Goal: Communication & Community: Share content

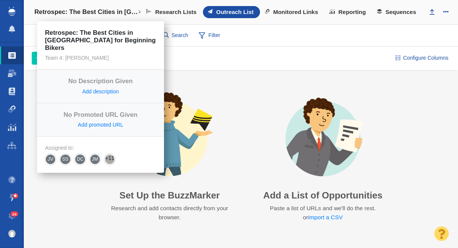
click at [105, 14] on h4 "Retrospec: The Best Cities in [GEOGRAPHIC_DATA] for Beginning Bikers" at bounding box center [85, 12] width 103 height 8
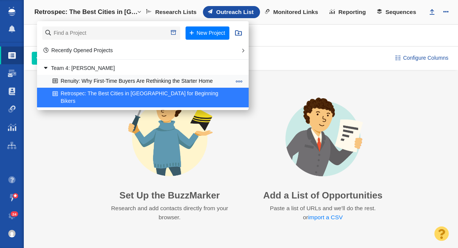
click at [116, 79] on link "Renuity: Why First-Time Buyers Are Rethinking the Starter Home" at bounding box center [142, 81] width 183 height 12
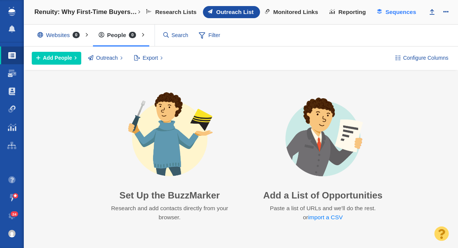
click at [378, 11] on span at bounding box center [379, 11] width 5 height 5
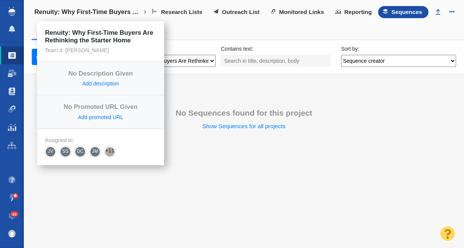
click at [103, 12] on h4 "Renuity: Why First-Time Buyers Are Rethinking the Starter Home" at bounding box center [88, 12] width 108 height 8
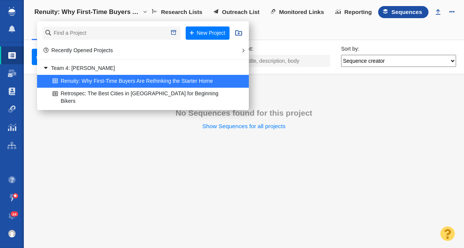
click at [145, 149] on li "No Sequences found for this project Show Sequences for all projects" at bounding box center [244, 124] width 440 height 85
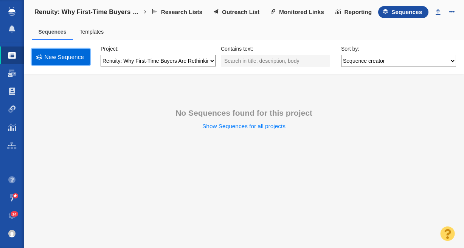
click at [75, 57] on link "New Sequence" at bounding box center [61, 57] width 58 height 16
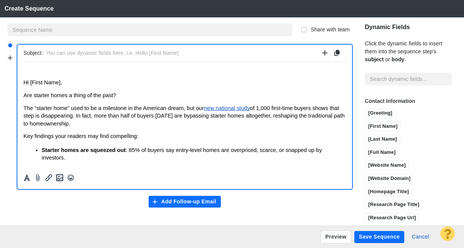
click at [54, 76] on body "﻿ Hi [First Name], Are starter homes a thing of the past? The “starter home” us…" at bounding box center [184, 163] width 322 height 191
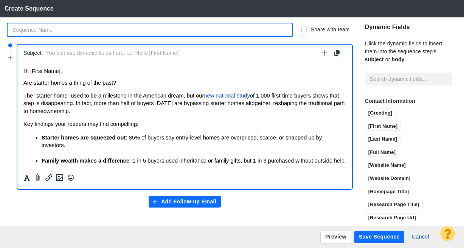
click at [34, 31] on input "text" at bounding box center [150, 29] width 285 height 13
type input "Sequence 1 Draft"
click at [78, 51] on input "text" at bounding box center [182, 53] width 273 height 11
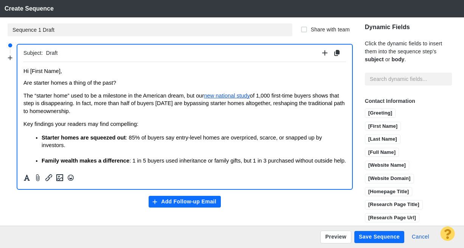
type input "Draft"
click at [384, 238] on button "Save Sequence" at bounding box center [379, 237] width 50 height 12
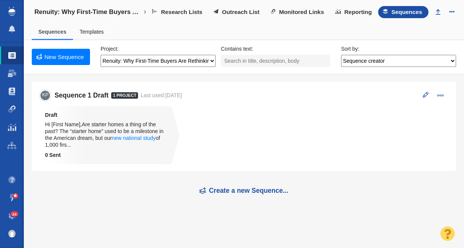
click at [14, 216] on span "24" at bounding box center [15, 214] width 8 height 6
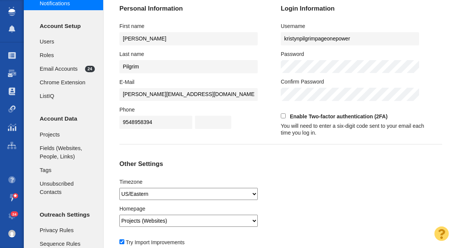
scroll to position [34, 0]
click at [71, 70] on span "Email Accounts" at bounding box center [62, 69] width 45 height 8
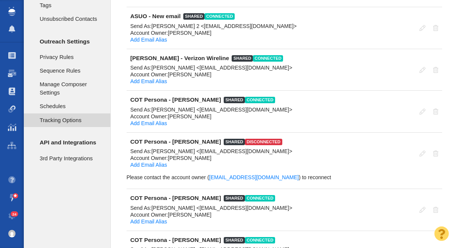
scroll to position [190, 0]
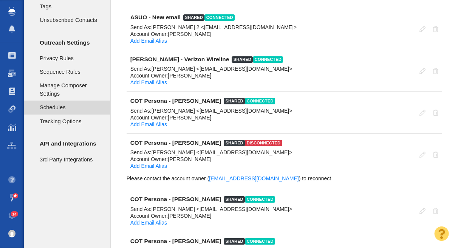
click at [73, 103] on span "Schedules" at bounding box center [71, 107] width 62 height 8
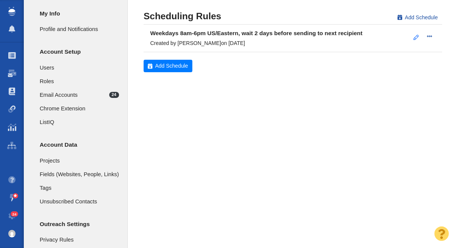
click at [414, 37] on link at bounding box center [417, 37] width 14 height 13
select select "2"
select select "8:00am"
select select "6:00pm"
select select "US/Eastern"
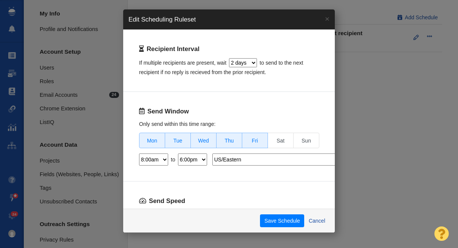
click at [165, 158] on select "12:30am 1:00am 1:30am 2:00am 2:30am 3:00am 3:30am 4:00am 4:30am 5:00am 5:30am 6…" at bounding box center [153, 159] width 29 height 12
click at [139, 153] on select "12:30am 1:00am 1:30am 2:00am 2:30am 3:00am 3:30am 4:00am 4:30am 5:00am 5:30am 6…" at bounding box center [153, 159] width 29 height 12
click at [164, 159] on select "12:30am 1:00am 1:30am 2:00am 2:30am 3:00am 3:30am 4:00am 4:30am 5:00am 5:30am 6…" at bounding box center [153, 159] width 29 height 12
select select "5:00am"
click at [139, 153] on select "12:30am 1:00am 1:30am 2:00am 2:30am 3:00am 3:30am 4:00am 4:30am 5:00am 5:30am 6…" at bounding box center [153, 159] width 29 height 12
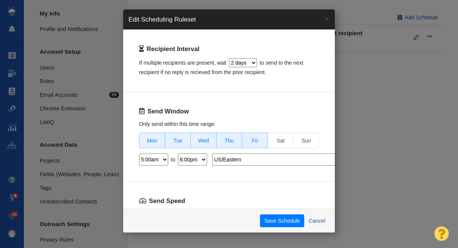
click at [201, 161] on select "12:30am 1:00am 1:30am 2:00am 2:30am 3:00am 3:30am 4:00am 4:30am 5:00am 5:30am 6…" at bounding box center [192, 159] width 29 height 12
select select "2:30pm"
click at [178, 153] on select "12:30am 1:00am 1:30am 2:00am 2:30am 3:00am 3:30am 4:00am 4:30am 5:00am 5:30am 6…" at bounding box center [192, 159] width 29 height 12
click at [212, 170] on div "Send Window Only send within this time range: Mon Tue Wed Thu Fri Sat Sun 12:30…" at bounding box center [229, 137] width 212 height 90
click at [279, 221] on button "Save Schedule" at bounding box center [282, 220] width 44 height 13
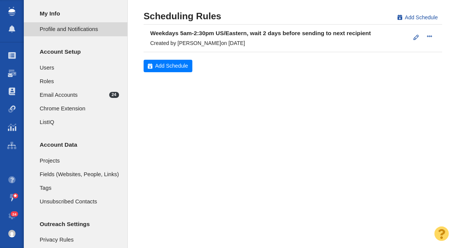
click at [71, 26] on span "Profile and Notifications" at bounding box center [79, 29] width 79 height 8
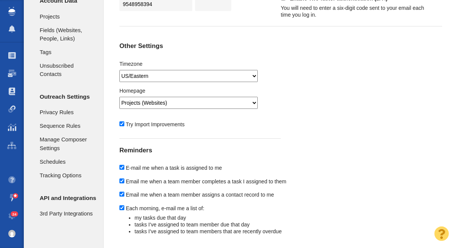
scroll to position [175, 0]
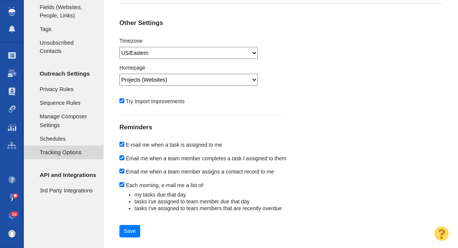
click at [59, 156] on span "Tracking Options" at bounding box center [67, 152] width 55 height 8
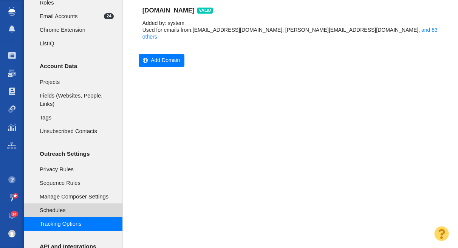
scroll to position [85, 0]
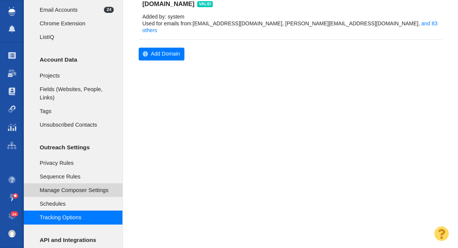
click at [90, 186] on span "Manage Composer Settings" at bounding box center [77, 190] width 74 height 8
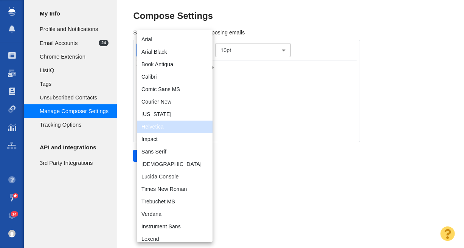
click at [201, 49] on div "Compose Settings Set you default text style for composing emails Helvetica helv…" at bounding box center [290, 86] width 315 height 151
click at [189, 41] on li "Arial" at bounding box center [175, 39] width 76 height 12
type input "arial,helvetica,sans-serif"
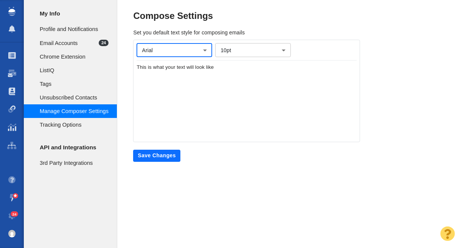
click at [217, 89] on div "Arial arial,helvetica,sans-serif ​ 10pt 10pt ​ This is what your text will look…" at bounding box center [246, 91] width 227 height 102
click at [165, 157] on button "Save Changes" at bounding box center [156, 156] width 47 height 12
click at [98, 205] on div "Profile and Notifications Email Accounts 24 Chrome Extension ListIQ Tags" at bounding box center [70, 124] width 93 height 248
click at [13, 217] on span at bounding box center [12, 216] width 8 height 8
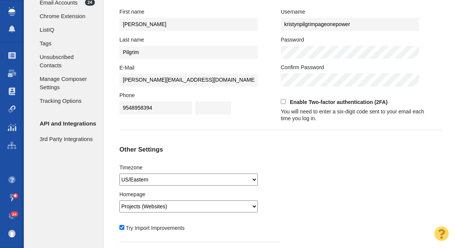
scroll to position [175, 0]
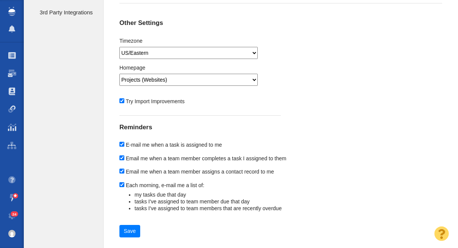
click at [122, 184] on input "Each morning, e-mail me a list of:" at bounding box center [121, 184] width 5 height 5
checkbox input "false"
click at [121, 170] on input "Email me when a team member assigns a contact record to me" at bounding box center [121, 171] width 5 height 5
checkbox input "false"
click at [122, 158] on input "Email me when a team member completes a task I assigned to them" at bounding box center [121, 157] width 5 height 5
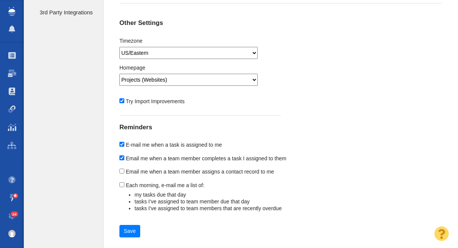
checkbox input "false"
click at [127, 229] on button "Save" at bounding box center [129, 231] width 21 height 13
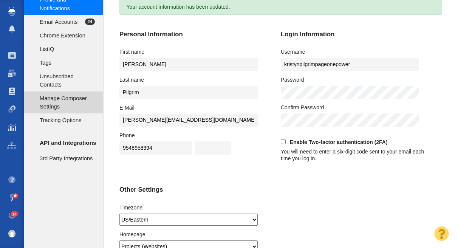
scroll to position [0, 0]
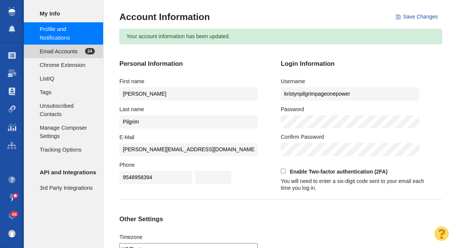
click at [67, 49] on span "Email Accounts" at bounding box center [62, 51] width 45 height 8
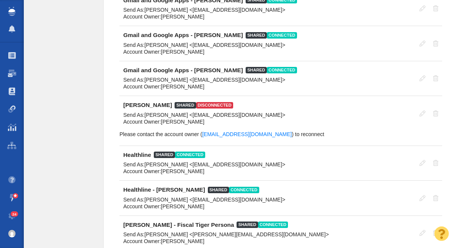
scroll to position [2228, 0]
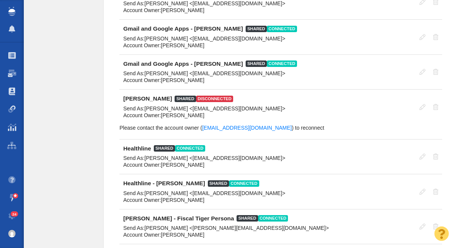
click at [381, 118] on td "[PERSON_NAME] shared disconnected Send As: [PERSON_NAME] <[EMAIL_ADDRESS][DOMAI…" at bounding box center [267, 107] width 296 height 35
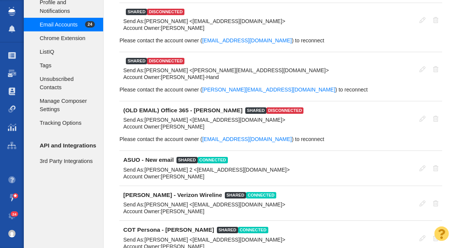
scroll to position [0, 0]
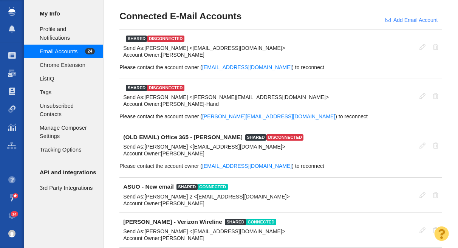
click at [403, 18] on button "Add Email Account" at bounding box center [411, 20] width 61 height 13
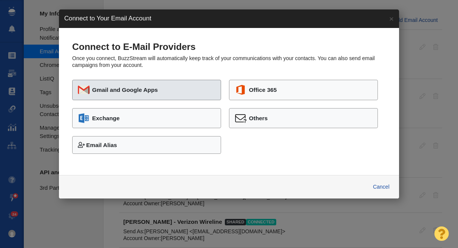
click at [175, 93] on button "Gmail and Google Apps" at bounding box center [146, 90] width 149 height 20
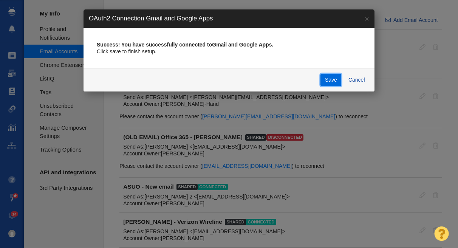
click at [333, 80] on button "Save" at bounding box center [331, 80] width 21 height 13
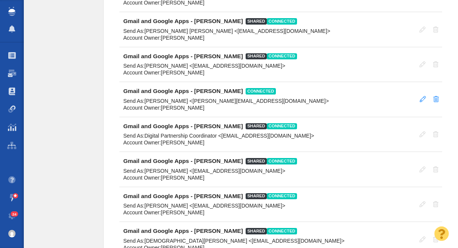
scroll to position [1956, 0]
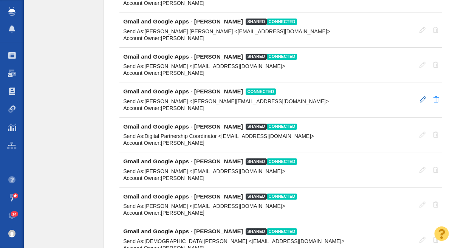
click at [423, 99] on span at bounding box center [423, 99] width 6 height 6
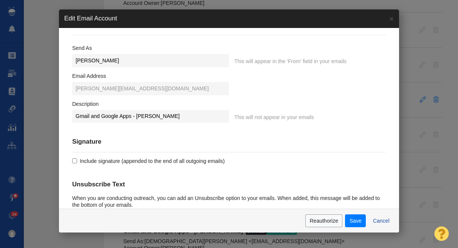
scroll to position [21, 0]
click at [77, 161] on label "Include signature (appended to the end of all outgoing emails)" at bounding box center [229, 160] width 314 height 7
click at [77, 161] on input "Include signature (appended to the end of all outgoing emails)" at bounding box center [74, 160] width 5 height 5
checkbox input "true"
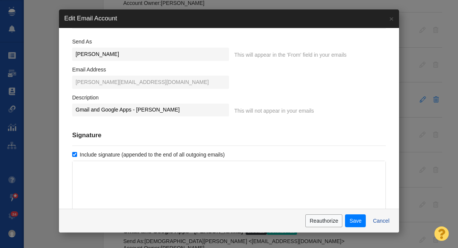
scroll to position [35, 0]
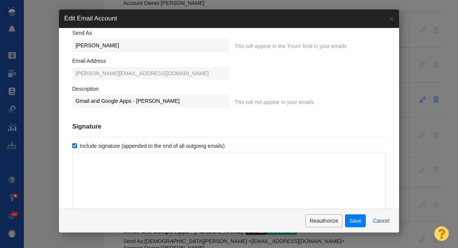
click at [146, 157] on html "﻿" at bounding box center [229, 161] width 313 height 18
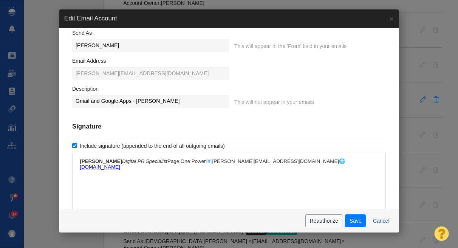
click at [122, 162] on em "Digital PR Specialist" at bounding box center [144, 161] width 45 height 6
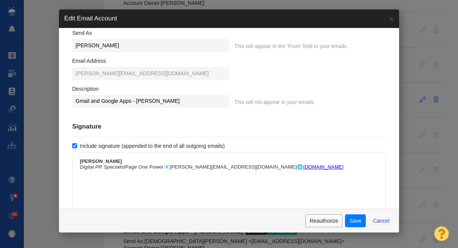
click at [127, 167] on p "Kristyn Pilgrim Digital PR Specialist Page One Power📧 kristyn@pageonepower.com …" at bounding box center [229, 163] width 299 height 11
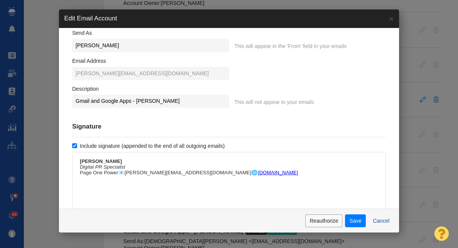
click at [119, 174] on p "Kristyn Pilgrim Digital PR Specialist Page One Power📧 kristyn@pageonepower.com …" at bounding box center [229, 166] width 299 height 17
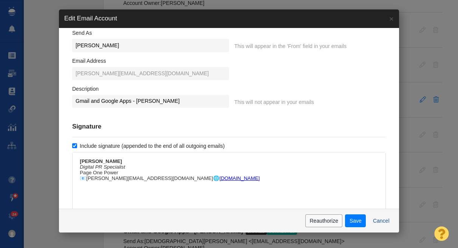
click at [150, 180] on p "Kristyn Pilgrim Digital PR Specialist Page One Power 📧 kristyn@pageonepower.com…" at bounding box center [229, 169] width 299 height 23
drag, startPoint x: 154, startPoint y: 186, endPoint x: 73, endPoint y: 188, distance: 80.9
click at [73, 188] on html "Kristyn Pilgrim Digital PR Specialist Page One Power 📧 kristyn@pageonepower.com…" at bounding box center [229, 172] width 313 height 40
click at [85, 187] on html "Kristyn Pilgrim Digital PR Specialist Page One Power 📧 kristyn@pageonepower.com" at bounding box center [229, 169] width 313 height 35
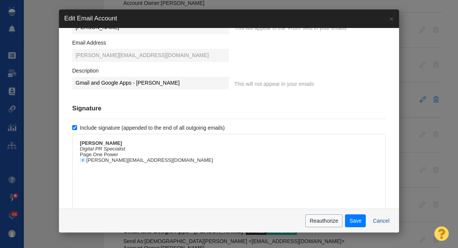
scroll to position [53, 0]
click at [354, 219] on button "Save" at bounding box center [355, 220] width 21 height 13
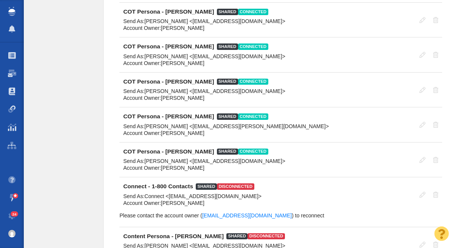
scroll to position [0, 0]
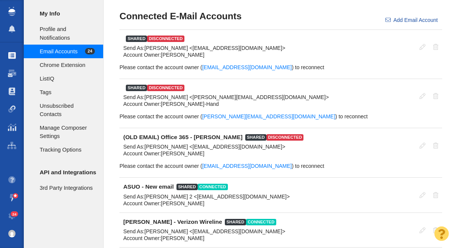
click at [14, 57] on span at bounding box center [12, 56] width 8 height 8
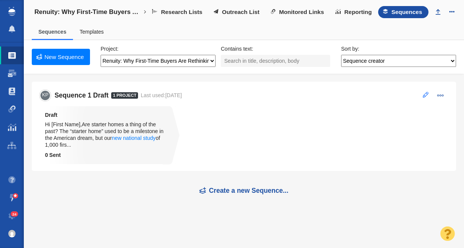
click at [428, 93] on button at bounding box center [425, 95] width 14 height 11
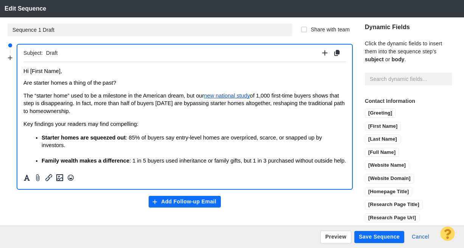
click at [69, 54] on input "Draft" at bounding box center [182, 53] width 273 height 11
type input "New Study: Half of First-Time Buyers Are Skipping “Starter Homes”"
click at [59, 28] on input "Sequence 1 Draft" at bounding box center [150, 29] width 285 height 13
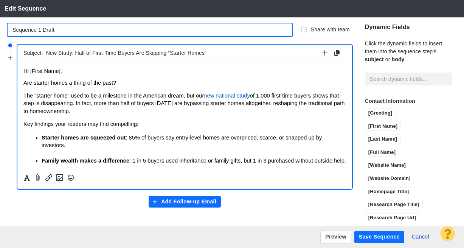
click at [59, 28] on input "Sequence 1 Draft" at bounding box center [150, 29] width 285 height 13
click at [60, 29] on input "Sequence 1 Draft" at bounding box center [150, 29] width 285 height 13
drag, startPoint x: 59, startPoint y: 30, endPoint x: -17, endPoint y: 24, distance: 76.3
click at [0, 24] on html "Projects Dashboard Websites People Link Monitoring Reports Projects Home Help C…" at bounding box center [232, 124] width 464 height 248
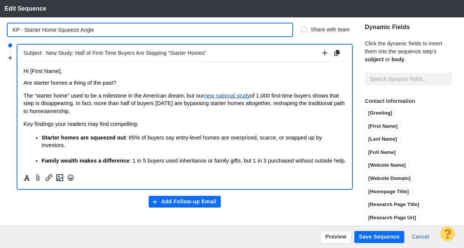
drag, startPoint x: 25, startPoint y: 30, endPoint x: 169, endPoint y: 30, distance: 143.7
click at [169, 30] on input "KP - Starter Home Squeeze Angle" at bounding box center [150, 29] width 285 height 13
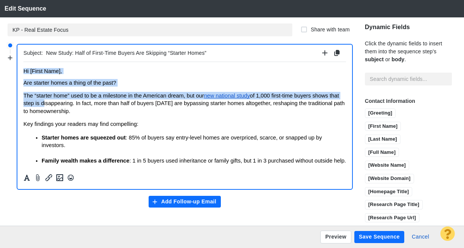
scroll to position [91, 0]
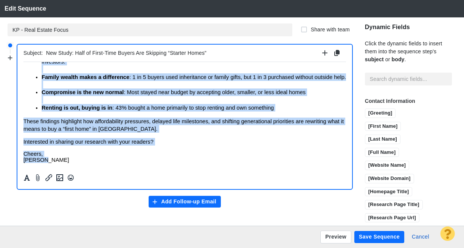
drag, startPoint x: 24, startPoint y: 70, endPoint x: 84, endPoint y: 173, distance: 119.1
click at [84, 169] on html "﻿ Hi [First Name], Are starter homes a thing of the past? The “starter home” us…" at bounding box center [184, 73] width 322 height 191
click at [27, 177] on icon "Formatting" at bounding box center [27, 177] width 8 height 7
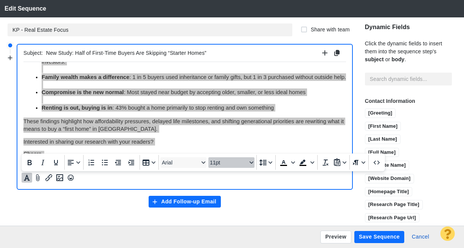
click at [236, 160] on span "11pt" at bounding box center [228, 163] width 37 height 6
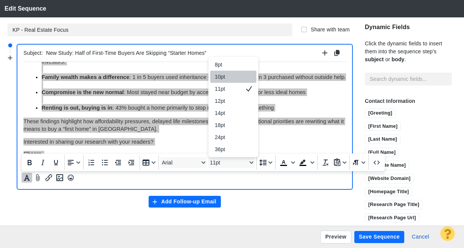
click at [234, 76] on div "10pt" at bounding box center [228, 76] width 26 height 9
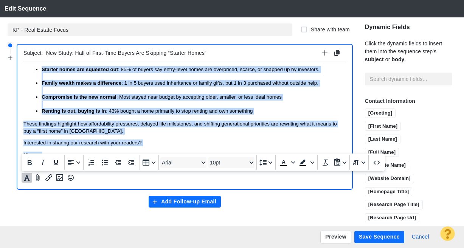
click at [214, 113] on p "Renting is out, buying is in : 43% bought a home primarily to stop renting and …" at bounding box center [194, 110] width 304 height 7
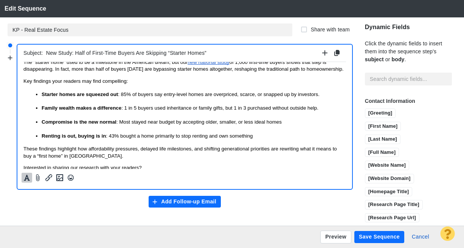
scroll to position [0, 0]
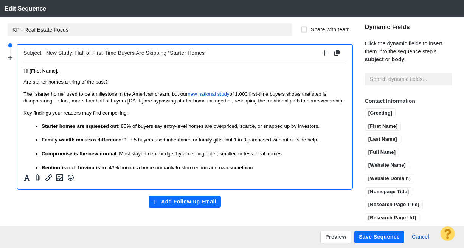
click at [36, 65] on html "Hi [First Name], Are starter homes a thing of the past? The “starter home” used…" at bounding box center [184, 144] width 322 height 164
click at [113, 52] on input "New Study: Half of First-Time Buyers Are Skipping “Starter Homes”" at bounding box center [182, 53] width 273 height 11
click at [110, 82] on p "Are starter homes a thing of the past?" at bounding box center [184, 81] width 322 height 7
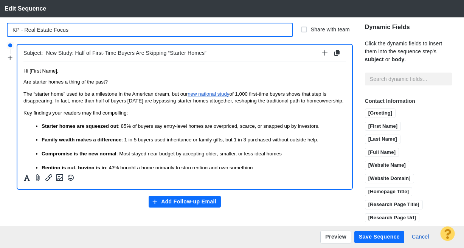
drag, startPoint x: 88, startPoint y: 32, endPoint x: 36, endPoint y: 29, distance: 51.5
click at [36, 29] on input "KP - Real Estate Focus" at bounding box center [150, 29] width 285 height 13
drag, startPoint x: 25, startPoint y: 28, endPoint x: 52, endPoint y: 29, distance: 27.2
click at [53, 29] on input "KP - Real Estate Focus" at bounding box center [150, 29] width 285 height 13
drag, startPoint x: 65, startPoint y: 29, endPoint x: 46, endPoint y: 29, distance: 18.9
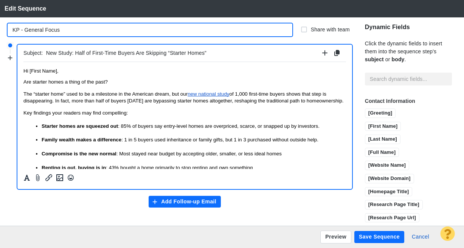
click at [46, 29] on input "KP - General Focus" at bounding box center [150, 29] width 285 height 13
click at [24, 27] on input "KP - General" at bounding box center [150, 29] width 285 height 13
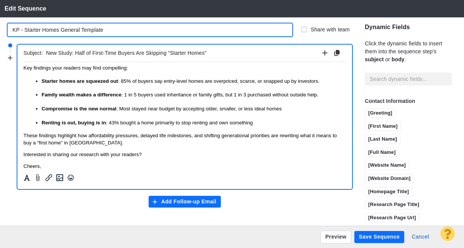
scroll to position [64, 0]
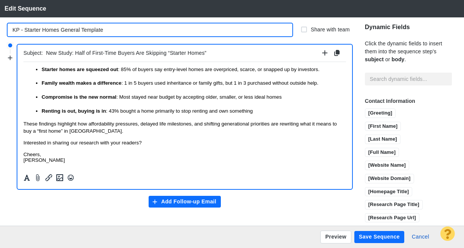
type input "KP - Starter Homes General Template"
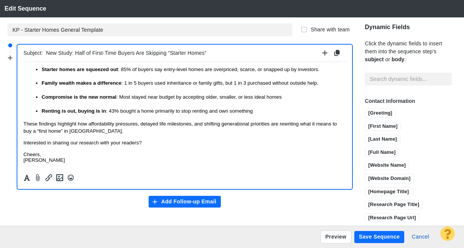
click at [380, 240] on button "Save Sequence" at bounding box center [379, 237] width 50 height 12
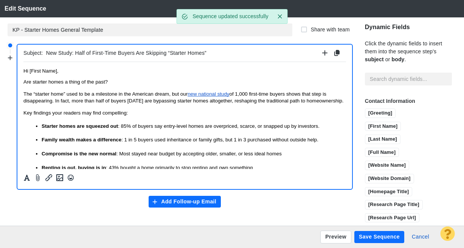
scroll to position [0, 0]
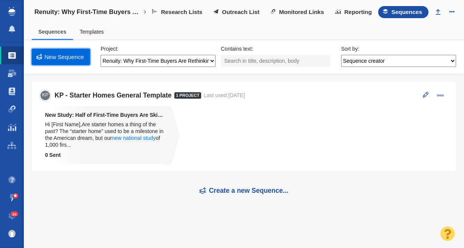
click at [54, 55] on link "New Sequence" at bounding box center [61, 57] width 58 height 16
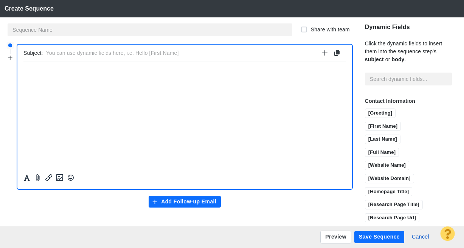
paste body "Rich Text Area. Press ALT-0 for help."
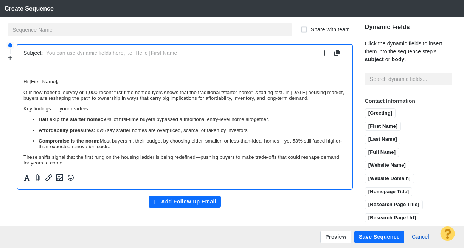
click at [24, 81] on p "Hi [First Name]," at bounding box center [184, 81] width 322 height 6
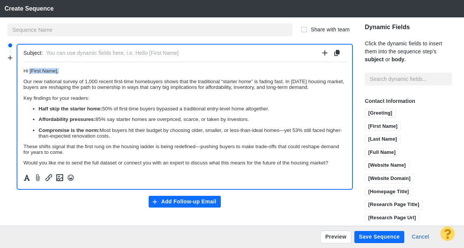
drag, startPoint x: 67, startPoint y: 71, endPoint x: 29, endPoint y: 69, distance: 37.5
click at [29, 69] on p "Hi [First Name]," at bounding box center [184, 71] width 322 height 6
click at [375, 128] on input "[First Name]" at bounding box center [383, 126] width 36 height 9
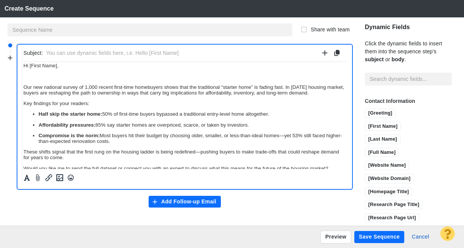
scroll to position [12, 0]
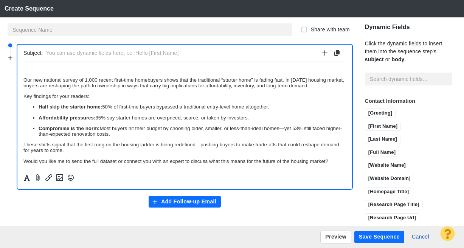
click at [76, 88] on p "Our new national survey of 1,000 recent first-time homebuyers shows that the tr…" at bounding box center [184, 82] width 322 height 11
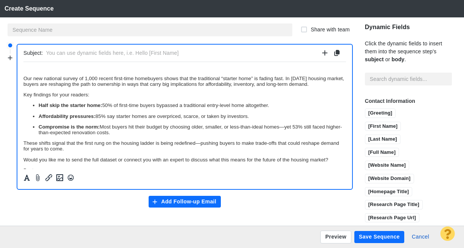
drag, startPoint x: 104, startPoint y: 111, endPoint x: 280, endPoint y: 111, distance: 175.8
click at [273, 108] on p "Half skip the starter home: 50% of first-time buyers bypassed a traditional ent…" at bounding box center [192, 105] width 307 height 6
click at [281, 108] on p "Half skip the starter home: 50% of first-time buyers bypassed a traditional ent…" at bounding box center [192, 105] width 307 height 6
drag, startPoint x: 38, startPoint y: 123, endPoint x: 113, endPoint y: 122, distance: 74.5
click at [113, 122] on ul "Half skip the starter home: 50% of first-time buyers bypassed a traditional ent…" at bounding box center [184, 118] width 322 height 33
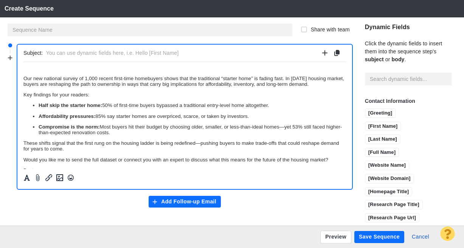
click at [127, 119] on p "Affordability pressures: 85% say starter homes are overpriced, scarce, or taken…" at bounding box center [192, 116] width 307 height 6
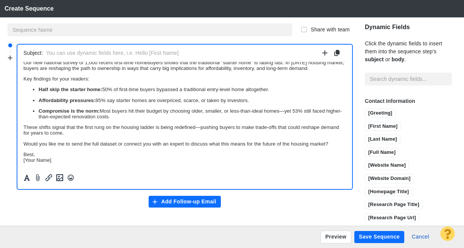
scroll to position [40, 0]
drag, startPoint x: 284, startPoint y: 108, endPoint x: 287, endPoint y: 113, distance: 6.1
click at [284, 108] on p "Compromise is the norm: Most buyers hit their budget by choosing older, smaller…" at bounding box center [192, 113] width 307 height 11
click at [147, 115] on p "Compromise is the norm: Most buyers hit their budget by choosing older, smaller…" at bounding box center [192, 113] width 307 height 11
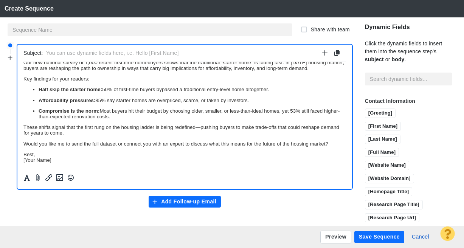
drag, startPoint x: 200, startPoint y: 119, endPoint x: 205, endPoint y: 121, distance: 4.8
click at [200, 124] on p "These shifts signal that the first rung on the housing ladder is being redefine…" at bounding box center [184, 129] width 322 height 11
click at [72, 141] on p "Would you like me to send the full dataset or connect you with an expert to dis…" at bounding box center [184, 144] width 322 height 6
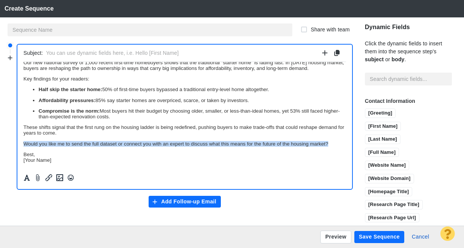
click at [72, 141] on p "Would you like me to send the full dataset or connect you with an expert to dis…" at bounding box center [184, 144] width 322 height 6
click at [69, 141] on p "Would you like me to send the full dataset or connect you with an expert to dis…" at bounding box center [184, 144] width 322 height 6
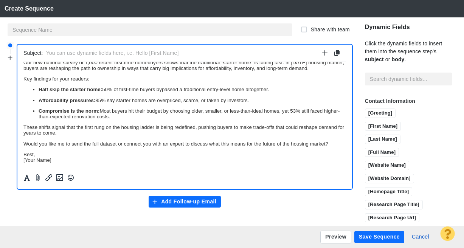
click at [25, 141] on p "Would you like me to send the full dataset or connect you with an expert to dis…" at bounding box center [184, 144] width 322 height 6
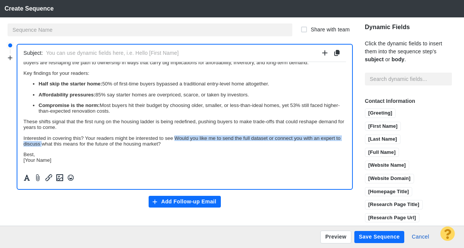
drag, startPoint x: 63, startPoint y: 144, endPoint x: 175, endPoint y: 137, distance: 112.8
click at [175, 137] on p "Interested in covering this? Your readers might be interested to see Would you …" at bounding box center [184, 140] width 322 height 11
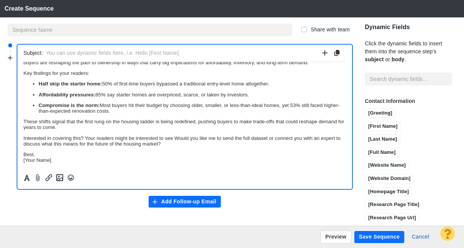
scroll to position [38, 0]
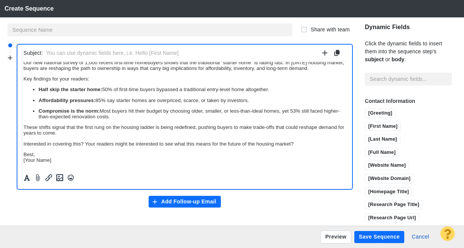
drag, startPoint x: 295, startPoint y: 140, endPoint x: 297, endPoint y: 144, distance: 4.2
click at [295, 141] on p "Interested in covering this? Your readers might be interested to see what this …" at bounding box center [184, 144] width 322 height 6
drag, startPoint x: 54, startPoint y: 161, endPoint x: 46, endPoint y: 217, distance: 57.4
click at [23, 154] on html "Hi [First Name], Our new national survey of 1,000 recent first-time homebuyers …" at bounding box center [184, 100] width 322 height 137
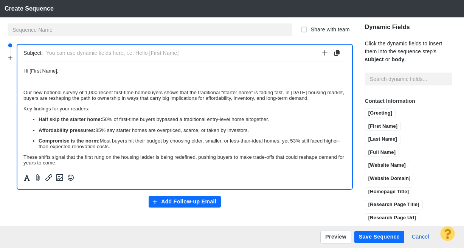
scroll to position [0, 0]
click at [50, 87] on body "Hi [First Name], Our new national survey of 1,000 recent first-time homebuyers …" at bounding box center [184, 130] width 322 height 125
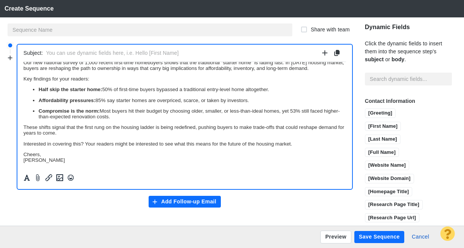
scroll to position [36, 0]
click at [24, 128] on p "These shifts signal that the first rung on the housing ladder is being redefine…" at bounding box center [184, 129] width 322 height 11
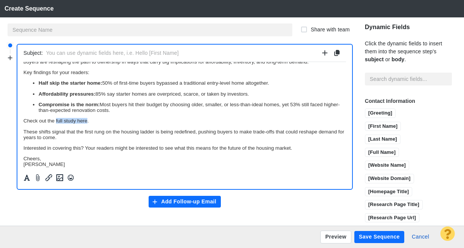
drag, startPoint x: 56, startPoint y: 128, endPoint x: 86, endPoint y: 127, distance: 30.2
click at [86, 123] on p "Check out the full study here." at bounding box center [184, 121] width 322 height 6
click at [47, 178] on icon "Insert/edit link" at bounding box center [48, 177] width 9 height 9
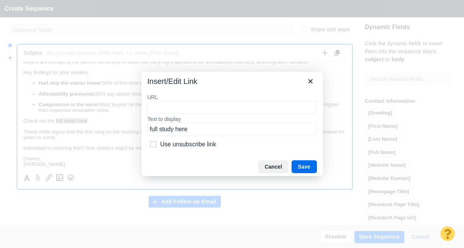
type input "https://renuityhome.com/blog/first-time-buyers-skip-starter-home/"
click at [303, 165] on button "Save" at bounding box center [303, 166] width 25 height 13
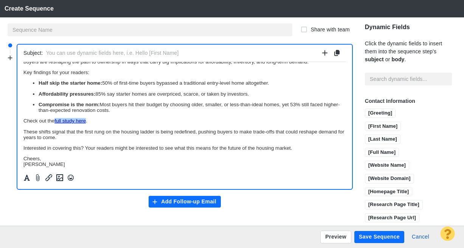
click at [140, 139] on p "These shifts signal that the first rung on the housing ladder is being redefine…" at bounding box center [184, 134] width 322 height 11
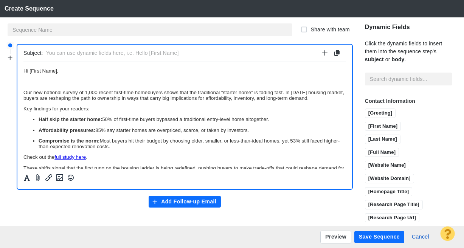
scroll to position [0, 0]
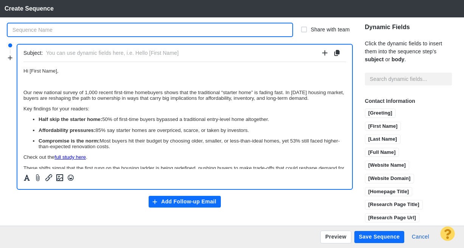
click at [62, 30] on input "text" at bounding box center [150, 29] width 285 height 13
type input "KP - Starter Homes Real Estate Angle"
click at [300, 29] on input "Share with team" at bounding box center [304, 30] width 8 height 8
checkbox input "true"
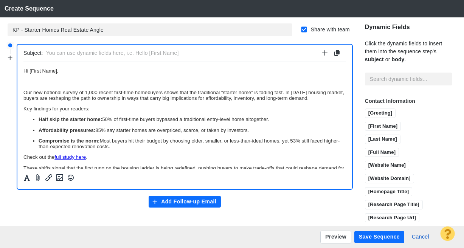
click at [61, 53] on input "text" at bounding box center [182, 53] width 273 height 11
type input "New Study: The “Starter Home” Is Disappearing for First-Time Buyers"
click at [48, 81] on p "Rich Text Area. Press ALT-0 for help." at bounding box center [184, 81] width 322 height 6
click at [178, 201] on button "Add Follow-up Email" at bounding box center [185, 202] width 73 height 12
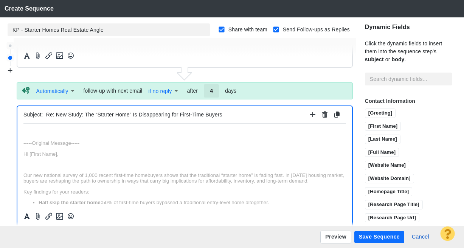
scroll to position [6, 0]
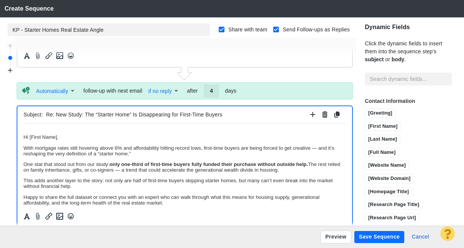
click at [24, 136] on p "Hi [First Name]," at bounding box center [184, 137] width 322 height 6
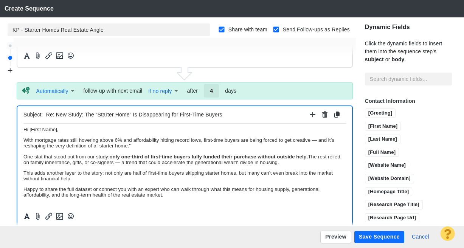
scroll to position [0, 0]
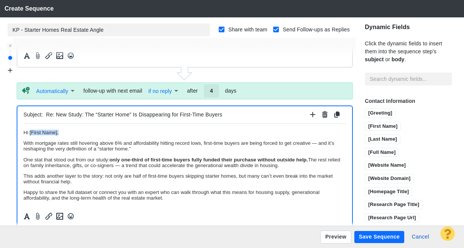
drag, startPoint x: 62, startPoint y: 133, endPoint x: 29, endPoint y: 130, distance: 33.0
click at [29, 130] on p "﻿ Hi [First Name]," at bounding box center [184, 132] width 322 height 6
click at [136, 149] on p "With mortgage rates still hovering above 6% and affordability hitting record lo…" at bounding box center [184, 145] width 322 height 11
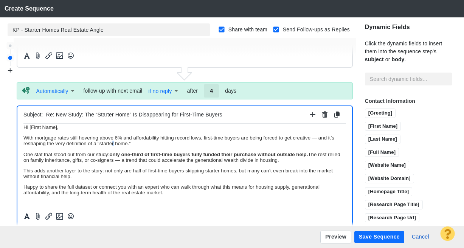
scroll to position [6, 0]
click at [28, 144] on p "With mortgage rates still hovering above 6% and affordability hitting record lo…" at bounding box center [184, 139] width 322 height 11
click at [74, 139] on p "With mortgage rates still hovering above 6% and affordability hitting record lo…" at bounding box center [184, 139] width 322 height 11
click at [146, 142] on p "With mortgage rates still hovering above 6% and affordability hitting record lo…" at bounding box center [184, 139] width 322 height 11
click at [164, 144] on p "With mortgage rates still hovering above 6% and affordability hitting record lo…" at bounding box center [184, 139] width 322 height 11
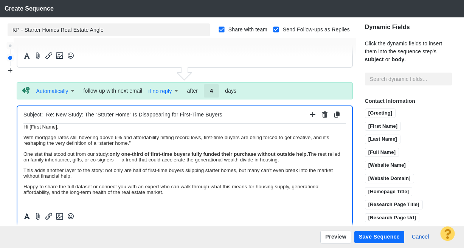
scroll to position [7, 0]
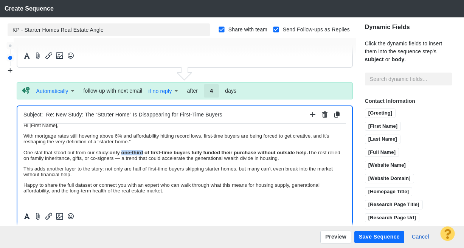
drag, startPoint x: 124, startPoint y: 152, endPoint x: 144, endPoint y: 152, distance: 20.8
click at [144, 152] on strong "only one-third of first-time buyers fully funded their purchase without outside…" at bounding box center [208, 152] width 198 height 6
click at [133, 158] on p "One stat that stood out from our study: only 1 in 3 first-time buyers fully fun…" at bounding box center [184, 154] width 322 height 11
click at [301, 159] on p "One stat that stood out from our study: only 1 in 3 first-time buyers fully fun…" at bounding box center [184, 154] width 322 height 11
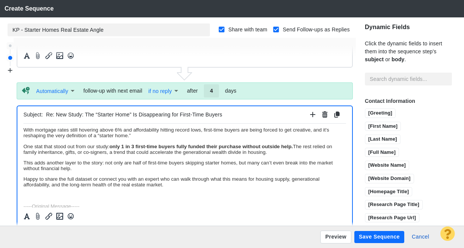
scroll to position [14, 0]
click at [102, 161] on p "This adds another layer to the story: not only are half of first-time buyers sk…" at bounding box center [184, 164] width 322 height 11
click at [185, 161] on p "This adds another layer to the story: not only are half of first-time buyers sk…" at bounding box center [184, 164] width 322 height 11
click at [85, 180] on p "Happy to share the full dataset or connect you with an expert who can walk thro…" at bounding box center [184, 180] width 322 height 11
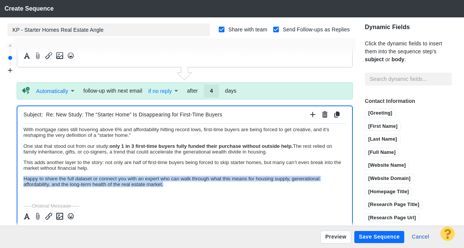
click at [85, 180] on p "Happy to share the full dataset or connect you with an expert who can walk thro…" at bounding box center [184, 180] width 322 height 11
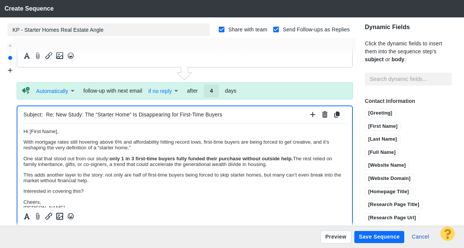
scroll to position [0, 0]
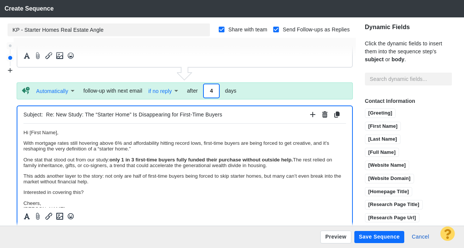
click at [213, 90] on input "4" at bounding box center [211, 90] width 15 height 13
type input "3"
click at [192, 170] on body "Hi [First Name], With mortgage rates still hovering above 6% and affordability …" at bounding box center [184, 251] width 322 height 244
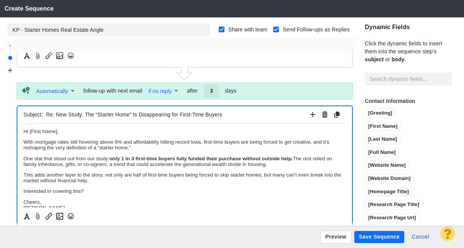
scroll to position [2, 0]
click at [107, 153] on body "Hi [First Name], With mortgage rates still hovering above 6% and affordability …" at bounding box center [184, 250] width 322 height 244
drag, startPoint x: 87, startPoint y: 159, endPoint x: 107, endPoint y: 157, distance: 19.8
click at [107, 157] on p "One stat that stood out from our study: only 1 in 3 first-time buyers fully fun…" at bounding box center [184, 160] width 322 height 11
click at [53, 213] on button "Insert/edit link" at bounding box center [48, 216] width 11 height 10
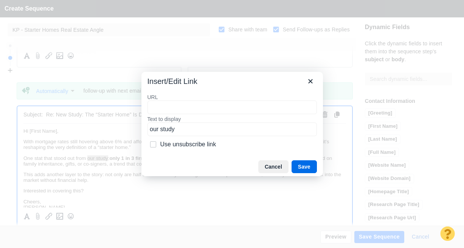
type input "https://renuityhome.com/blog/first-time-buyers-skip-starter-home/"
click at [302, 163] on button "Save" at bounding box center [303, 166] width 25 height 13
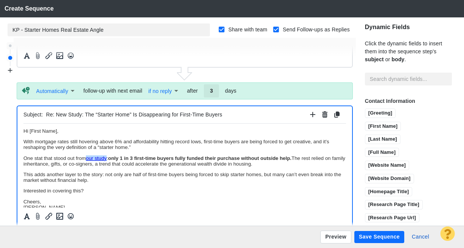
click at [206, 171] on body "Hi [First Name], With mortgage rates still hovering above 6% and affordability …" at bounding box center [184, 250] width 322 height 244
click at [261, 175] on p "This adds another layer to the story: not only are half of first-time buyers be…" at bounding box center [184, 176] width 322 height 11
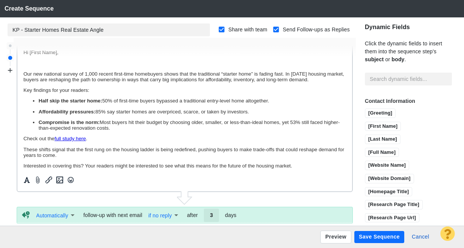
scroll to position [0, 0]
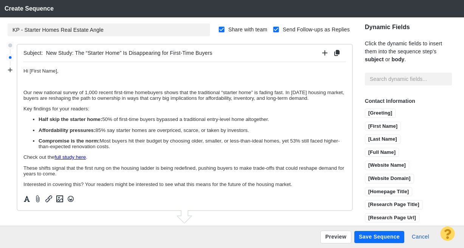
click at [372, 236] on button "Save Sequence" at bounding box center [379, 237] width 50 height 12
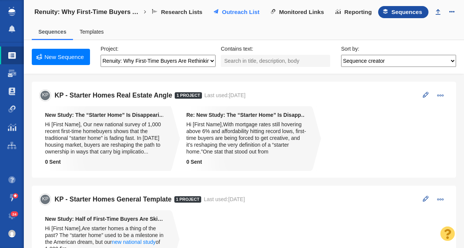
click at [242, 14] on span "Outreach List" at bounding box center [240, 12] width 37 height 7
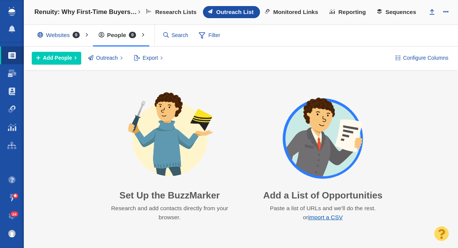
click at [321, 220] on link "import a CSV" at bounding box center [325, 217] width 35 height 6
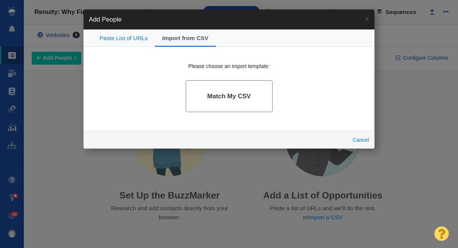
click at [245, 89] on link "Match My CSV" at bounding box center [229, 96] width 87 height 32
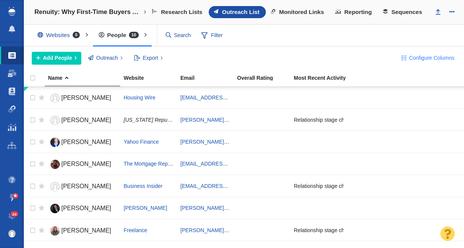
click at [425, 59] on span "Configure Columns" at bounding box center [431, 58] width 45 height 8
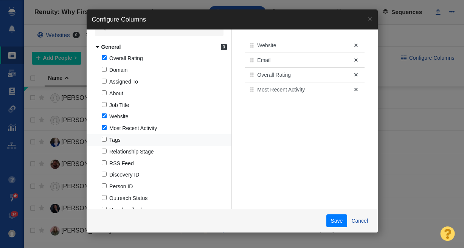
scroll to position [25, 0]
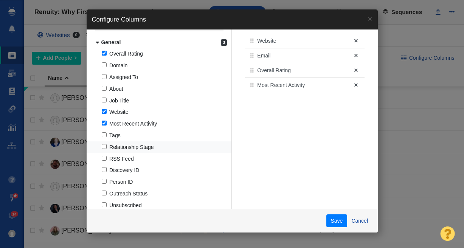
click at [133, 145] on span "Relationship Stage" at bounding box center [131, 147] width 45 height 6
click at [107, 145] on input "Relationship Stage" at bounding box center [104, 146] width 5 height 5
checkbox input "true"
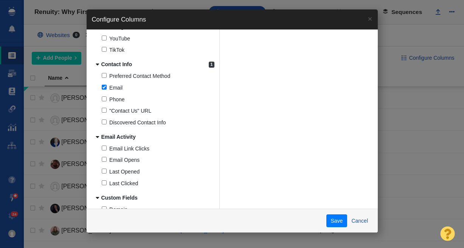
scroll to position [578, 0]
click at [153, 151] on label "Email Link Clicks" at bounding box center [153, 149] width 133 height 12
click at [107, 150] on input "Email Link Clicks" at bounding box center [104, 147] width 5 height 5
checkbox input "true"
click at [155, 159] on label "Email Opens" at bounding box center [153, 160] width 133 height 12
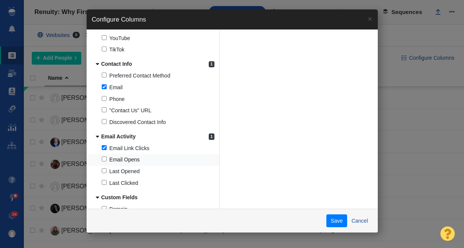
click at [107, 159] on input "Email Opens" at bounding box center [104, 159] width 5 height 5
checkbox input "true"
click at [338, 218] on button "Save" at bounding box center [336, 220] width 21 height 13
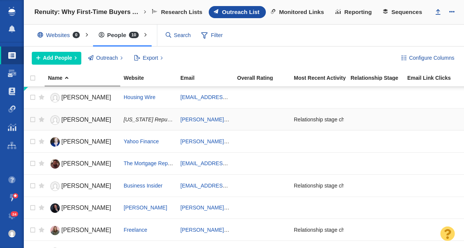
scroll to position [0, 0]
click at [421, 60] on span "Configure Columns" at bounding box center [431, 58] width 45 height 8
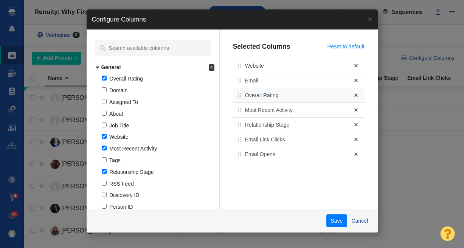
click at [354, 94] on span at bounding box center [355, 95] width 3 height 5
checkbox input "false"
click at [338, 221] on button "Save" at bounding box center [336, 220] width 21 height 13
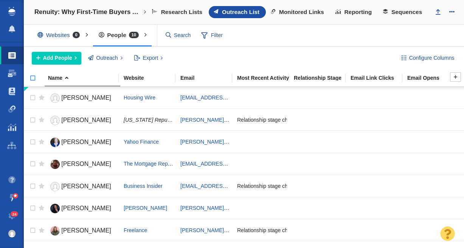
click at [33, 77] on input "checkbox" at bounding box center [29, 82] width 11 height 17
checkbox input "true"
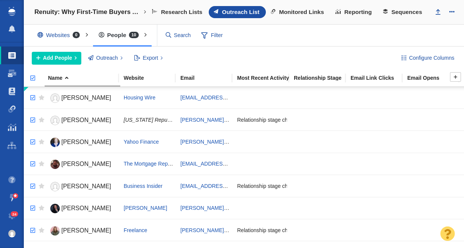
checkbox input "true"
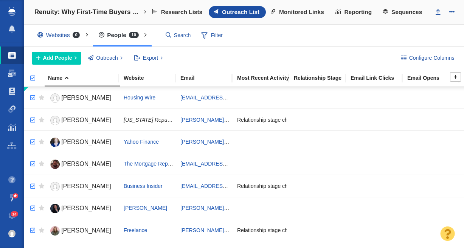
checkbox input "true"
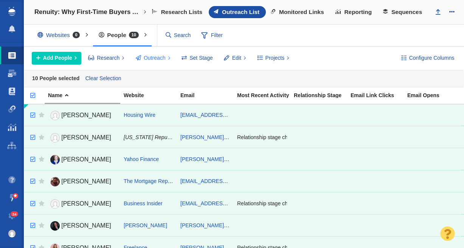
click at [159, 56] on span "Outreach" at bounding box center [155, 58] width 22 height 8
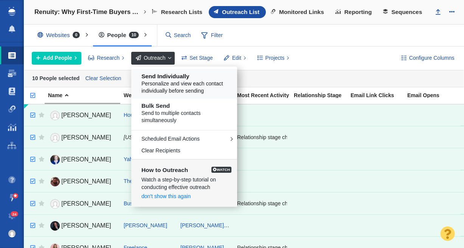
click at [161, 77] on h5 "Send Individually" at bounding box center [186, 76] width 91 height 7
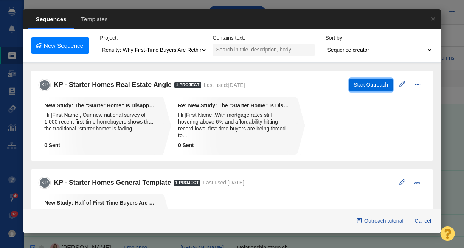
click at [369, 83] on button "Start Outreach" at bounding box center [370, 85] width 43 height 13
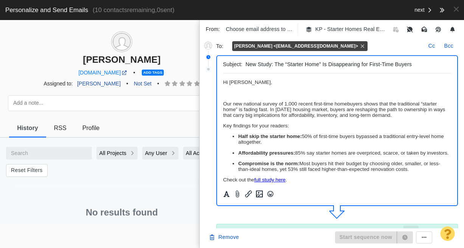
click at [370, 45] on div at bounding box center [397, 46] width 54 height 8
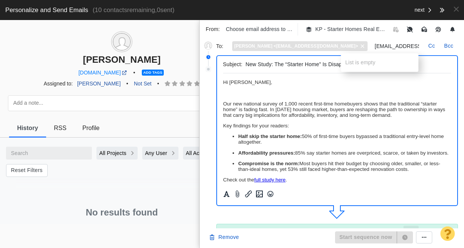
type input "brooklee@hwmedia.com"
click at [361, 46] on icon at bounding box center [362, 46] width 3 height 3
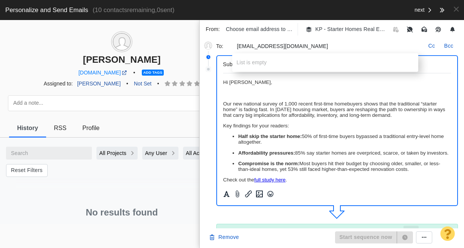
click at [310, 104] on p "Our new national survey of 1,000 recent first-time homebuyers shows that the tr…" at bounding box center [337, 109] width 228 height 17
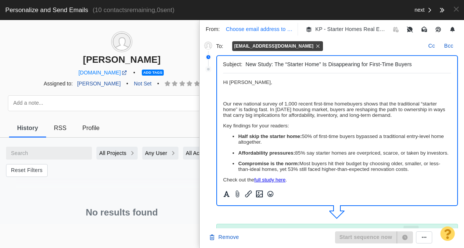
click at [260, 25] on p "Choose email address to send from" at bounding box center [259, 29] width 67 height 8
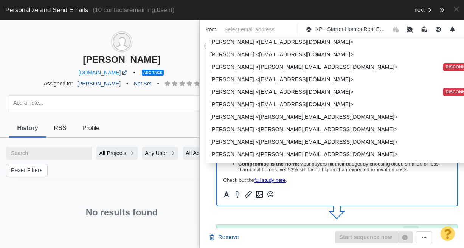
scroll to position [573, 0]
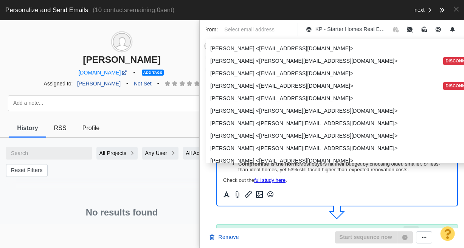
click at [265, 126] on p "Kristyn Pilgrim <kristyn@pageonepower.com>" at bounding box center [345, 123] width 270 height 8
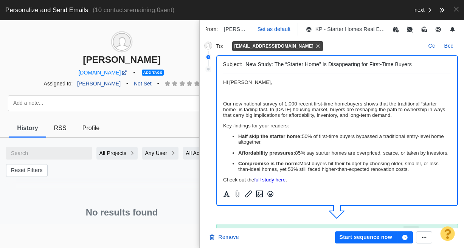
scroll to position [0, 0]
click at [274, 28] on p "Set as default" at bounding box center [273, 29] width 33 height 8
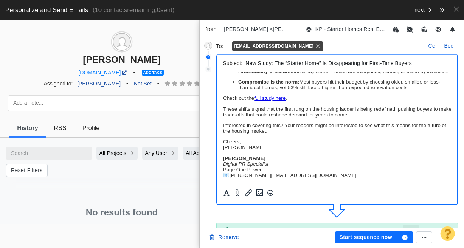
scroll to position [2, 0]
click at [259, 149] on body "﻿ Hi Brooklee, Our new national survey of 1,000 recent first-time homebuyers sh…" at bounding box center [337, 87] width 228 height 180
click at [259, 143] on p "Cheers, Kristyn" at bounding box center [337, 143] width 228 height 11
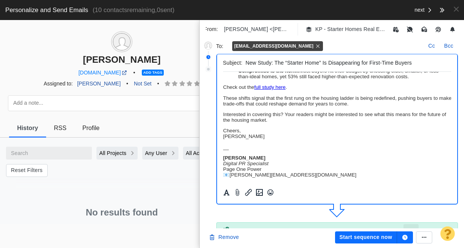
click at [284, 132] on body "Hi Brooklee, Our new national survey of 1,000 recent first-time homebuyers show…" at bounding box center [337, 82] width 228 height 191
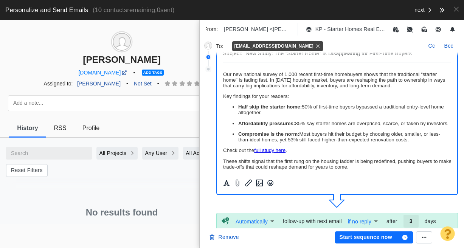
scroll to position [0, 0]
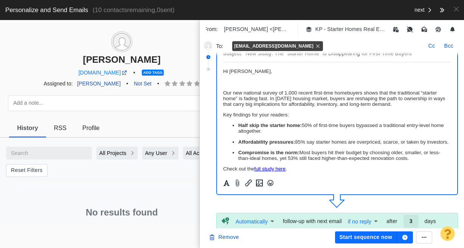
click at [245, 86] on body "Hi Brooklee, Our new national survey of 1,000 recent first-time homebuyers show…" at bounding box center [337, 163] width 228 height 191
click at [270, 84] on p "Rich Text Area. Press ALT-0 for help." at bounding box center [337, 82] width 228 height 6
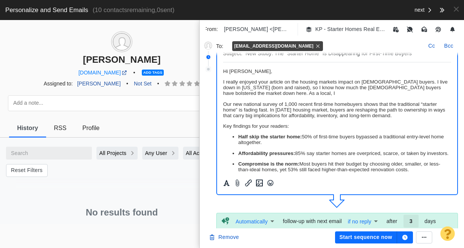
click at [335, 81] on p "I really enjoyed your article on the housing markets impact on Canadian buyers.…" at bounding box center [337, 87] width 228 height 17
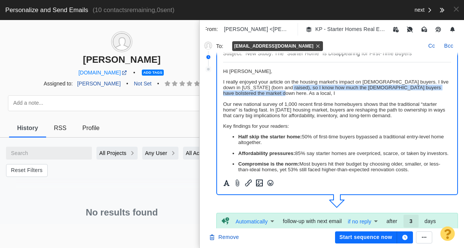
drag, startPoint x: 288, startPoint y: 94, endPoint x: 287, endPoint y: 90, distance: 4.2
click at [287, 90] on p "I really enjoyed your article on the housing market's impact on Canadian buyers…" at bounding box center [337, 87] width 228 height 17
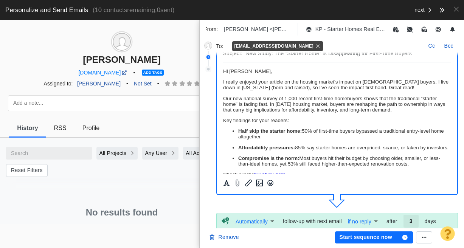
click at [224, 98] on p "Our new national survey of 1,000 recent first-time homebuyers shows that the tr…" at bounding box center [337, 104] width 228 height 17
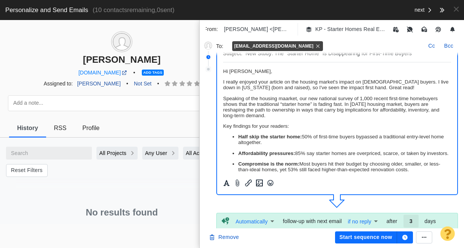
click at [287, 98] on p "Speaking of the housing maarket, our new national survey of 1,000 recent first-…" at bounding box center [337, 107] width 228 height 23
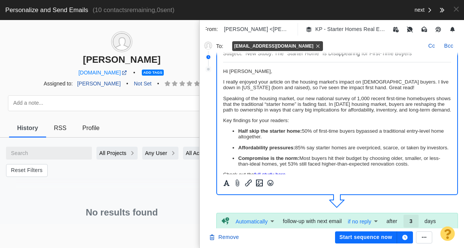
click at [310, 113] on p "Speaking of the housing market, our new national survey of 1,000 recent first-t…" at bounding box center [337, 104] width 228 height 17
drag, startPoint x: 223, startPoint y: 98, endPoint x: 304, endPoint y: 96, distance: 81.7
click at [304, 96] on p "Speaking of the housing market, our new national survey of 1,000 recent first-t…" at bounding box center [337, 104] width 228 height 17
copy p "Speaking of the housing market, our"
click at [311, 123] on body "Hi Brooklee, I really enjoyed your article on the housing market's impact on Ca…" at bounding box center [337, 166] width 228 height 197
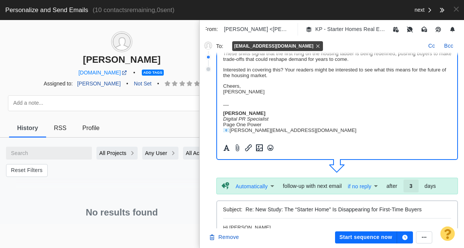
scroll to position [47, 0]
click at [371, 236] on button "Start sequence now" at bounding box center [366, 237] width 62 height 12
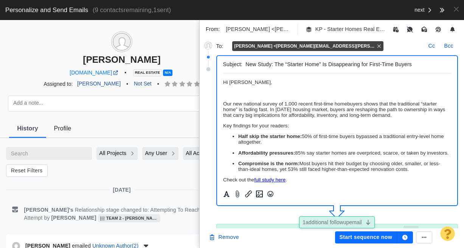
scroll to position [0, 0]
drag, startPoint x: 232, startPoint y: 105, endPoint x: 220, endPoint y: 104, distance: 11.3
click at [223, 104] on html "﻿ Hi Catherine, Our new national survey of 1,000 recent first-time homebuyers s…" at bounding box center [337, 169] width 228 height 192
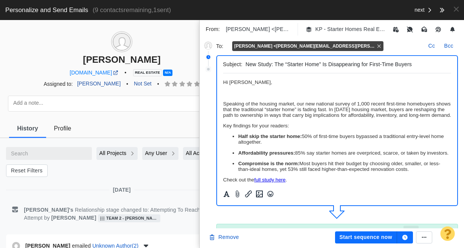
click at [245, 92] on p "Rich Text Area. Press ALT-0 for help." at bounding box center [337, 93] width 228 height 6
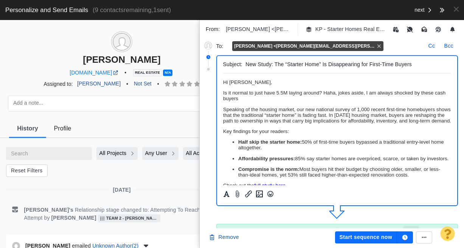
click at [371, 95] on p "Is it normal to just have 5.5M laying around? Haha, jokes aside, I am always sh…" at bounding box center [337, 95] width 228 height 11
click at [305, 101] on p "Is it normal to just have 5.5M laying around? Haha, jokes aside, I'm always sho…" at bounding box center [337, 95] width 228 height 11
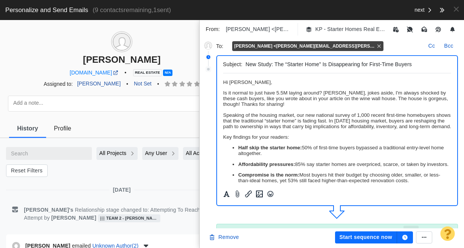
click at [418, 99] on p "Is it normal to just have 5.5M laying around? Haha, jokes aside, I'm always sho…" at bounding box center [337, 98] width 228 height 17
click at [240, 106] on p "Is it normal to just have 5.5M laying around? Haha, jokes aside, I'm always sho…" at bounding box center [337, 98] width 228 height 17
drag, startPoint x: 293, startPoint y: 115, endPoint x: 265, endPoint y: 116, distance: 28.0
click at [265, 116] on p "Speaking of the housing market, our new national survey of 1,000 recent first-t…" at bounding box center [337, 120] width 228 height 17
click at [314, 127] on p "Speaking of the housing market, our new national survey of 1,000 recent first-t…" at bounding box center [337, 120] width 228 height 17
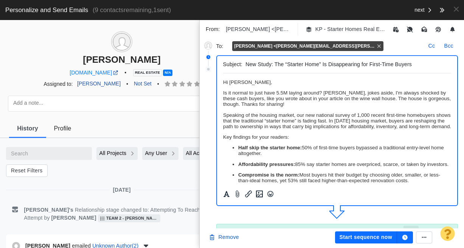
click at [277, 94] on p "Is it normal to just have 5.5M laying around? Haha, jokes aside, I'm always sho…" at bounding box center [337, 98] width 228 height 17
click at [297, 102] on p "Is it normal to just have $5.5M laying around? Haha, jokes aside, I'm always sh…" at bounding box center [337, 98] width 228 height 17
click at [339, 94] on p "Is it normal to just have $5.5M laying around? Haha, jokes aside, I'm always sh…" at bounding box center [337, 98] width 228 height 17
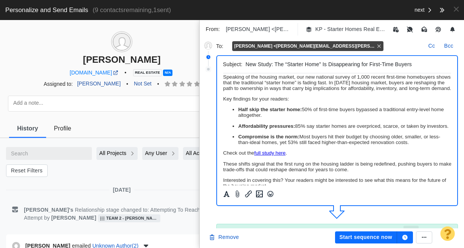
scroll to position [37, 0]
click at [366, 237] on button "Start sequence now" at bounding box center [366, 237] width 62 height 12
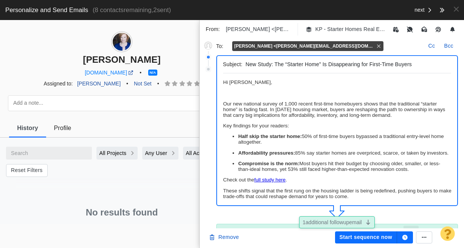
scroll to position [0, 0]
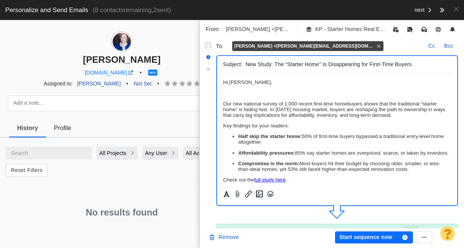
click at [229, 91] on p "Rich Text Area. Press ALT-0 for help." at bounding box center [337, 93] width 228 height 6
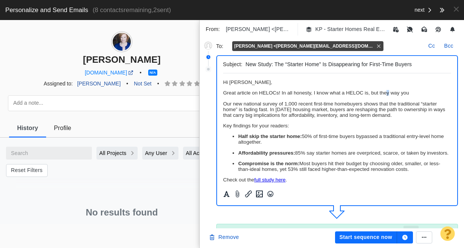
click at [388, 94] on p "Great article on HELOCs! In all honesty, I know what a HELOC is, but they way y…" at bounding box center [337, 93] width 228 height 6
click at [408, 91] on p "Great article on HELOCs! In all honesty, I know what a HELOC is, but the way you" at bounding box center [337, 93] width 228 height 6
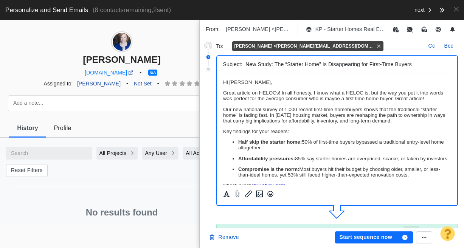
click at [223, 109] on p "Our new national survey of 1,000 recent first-time homebuyers shows that the tr…" at bounding box center [337, 115] width 228 height 17
drag, startPoint x: 411, startPoint y: 99, endPoint x: 437, endPoint y: 100, distance: 26.9
click at [437, 100] on p "Great article on HELOCs! In all honesty, I know what a HELOC is, but the way yo…" at bounding box center [337, 95] width 228 height 11
click at [273, 119] on p "Our new national survey of 1,000 recent first-time homebuyers shows that the tr…" at bounding box center [337, 115] width 228 height 17
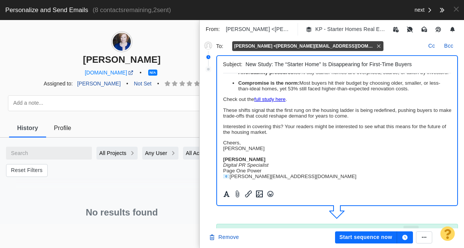
scroll to position [103, 0]
click at [366, 237] on button "Start sequence now" at bounding box center [366, 237] width 62 height 12
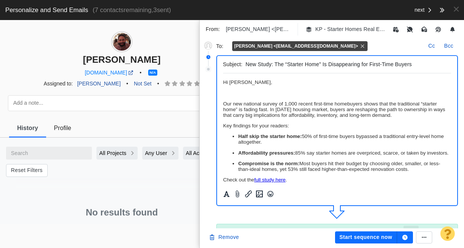
scroll to position [0, 0]
click at [273, 92] on p "Rich Text Area. Press ALT-0 for help." at bounding box center [337, 93] width 228 height 6
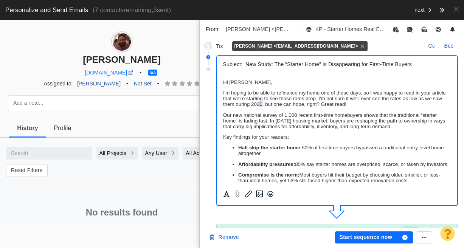
click at [279, 105] on p "I'm hoping to be able to refinance my home one of these days, so I was happy to…" at bounding box center [337, 98] width 228 height 17
drag, startPoint x: 267, startPoint y: 104, endPoint x: 254, endPoint y: 105, distance: 13.3
click at [254, 105] on p "I'm hoping to be able to refinance my home one of these days, so I was happy to…" at bounding box center [337, 98] width 228 height 17
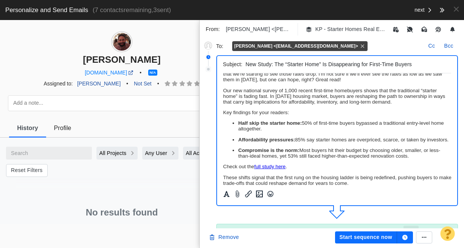
scroll to position [25, 0]
drag, startPoint x: 445, startPoint y: 163, endPoint x: 224, endPoint y: 89, distance: 233.1
click at [223, 89] on p "Our new national survey of 1,000 recent first-time homebuyers shows that the tr…" at bounding box center [337, 95] width 228 height 17
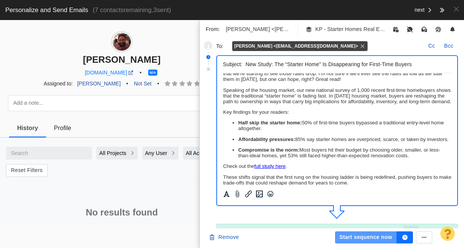
click at [367, 234] on button "Start sequence now" at bounding box center [366, 237] width 62 height 12
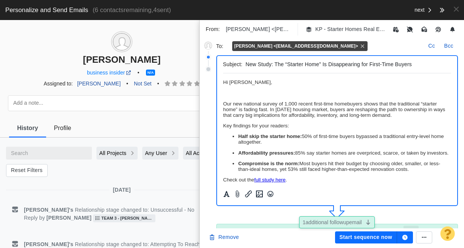
scroll to position [0, 0]
click at [231, 93] on p "Rich Text Area. Press ALT-0 for help." at bounding box center [337, 93] width 228 height 6
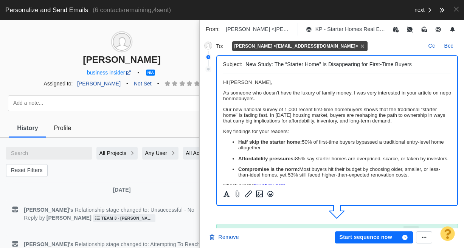
click at [243, 99] on p "As someone who doesn't have the luxury of family money, I was very interested i…" at bounding box center [337, 95] width 228 height 11
click at [268, 98] on p "As someone who doesn't have the luxury of family money, I was very interested i…" at bounding box center [337, 95] width 228 height 11
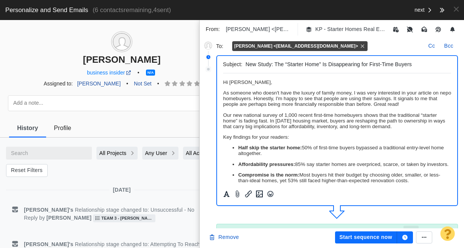
click at [227, 114] on p "Our new national survey of 1,000 recent first-time homebuyers shows that the tr…" at bounding box center [337, 120] width 228 height 17
click at [361, 129] on p "Speaking of the housing market, our new national survey of 1,000 recent first-t…" at bounding box center [337, 120] width 228 height 17
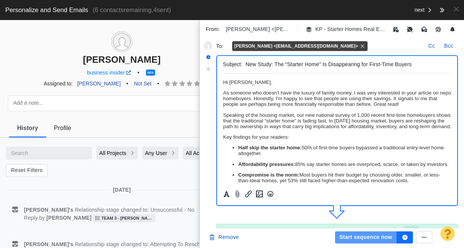
click at [365, 237] on button "Start sequence now" at bounding box center [366, 237] width 62 height 12
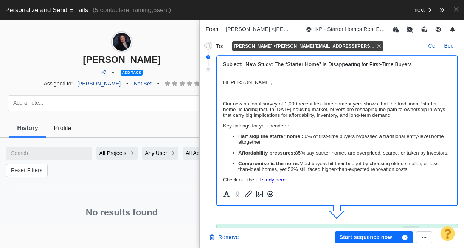
click at [238, 93] on p "Rich Text Area. Press ALT-0 for help." at bounding box center [337, 93] width 228 height 6
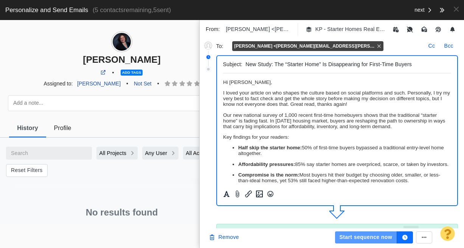
click at [373, 239] on button "Start sequence now" at bounding box center [366, 237] width 62 height 12
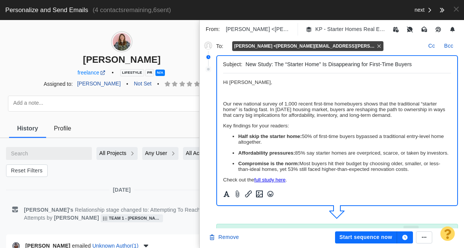
click at [258, 94] on p "Rich Text Area. Press ALT-0 for help." at bounding box center [337, 93] width 228 height 6
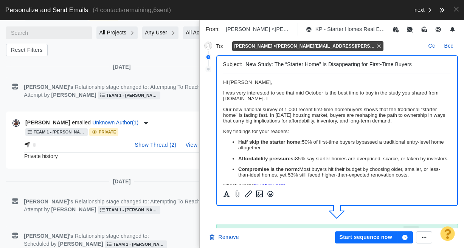
scroll to position [245, 0]
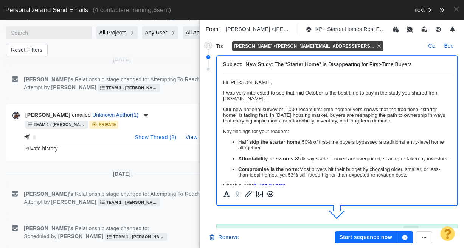
click at [141, 138] on button "Show Thread ( 2 )" at bounding box center [155, 138] width 51 height 12
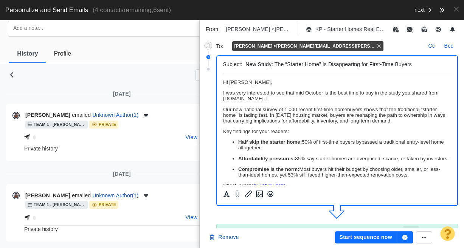
scroll to position [94, 0]
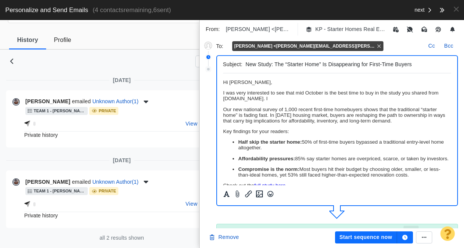
click at [308, 105] on body "Hi Kelsey, I was very interested to see that mid October is the best time to bu…" at bounding box center [337, 172] width 228 height 186
click at [282, 100] on p "I was very interested to see that mid October is the best time to buy in the st…" at bounding box center [337, 95] width 228 height 11
drag, startPoint x: 404, startPoint y: 99, endPoint x: 307, endPoint y: 97, distance: 97.9
click at [307, 97] on p "I was very interested to see that mid October is the best time to buy in the st…" at bounding box center [337, 95] width 228 height 11
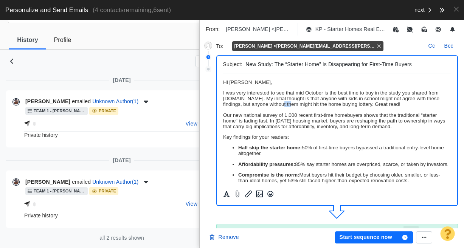
drag, startPoint x: 287, startPoint y: 105, endPoint x: 297, endPoint y: 107, distance: 10.8
click at [297, 107] on p "I was very interested to see that mid October is the best time to buy in the st…" at bounding box center [337, 98] width 228 height 17
click at [339, 103] on p "I was very interested to see that mid October is the best time to buy in the st…" at bounding box center [337, 98] width 228 height 17
click at [373, 104] on p "I was very interested to see that mid October is the best time to buy in the st…" at bounding box center [337, 98] width 228 height 17
drag, startPoint x: 327, startPoint y: 105, endPoint x: 347, endPoint y: 106, distance: 19.3
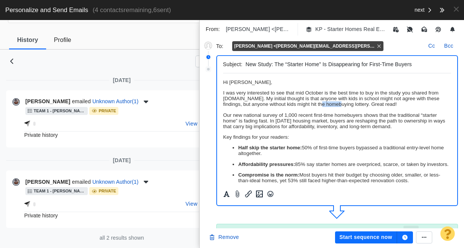
click at [346, 106] on p "I was very interested to see that mid October is the best time to buy in the st…" at bounding box center [337, 98] width 228 height 17
click at [356, 106] on p "I was very interested to see that mid October is the best time to buy in the st…" at bounding box center [337, 98] width 228 height 17
click at [339, 107] on p "I was very interested to see that mid October is the best time to buy in the st…" at bounding box center [337, 98] width 228 height 17
click at [338, 107] on p "I was very interested to see that mid October is the best time to buy in the st…" at bounding box center [337, 98] width 228 height 17
click at [402, 108] on body "Hi Kelsey, I was very interested to see that mid October is the best time to bu…" at bounding box center [337, 175] width 228 height 192
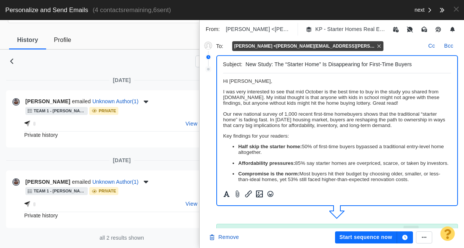
scroll to position [2, 0]
click at [360, 239] on button "Start sequence now" at bounding box center [366, 237] width 62 height 12
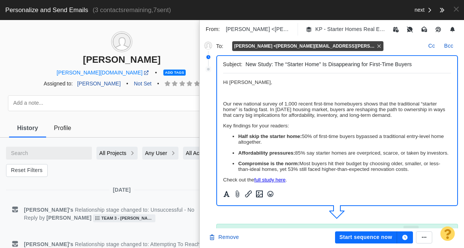
scroll to position [0, 0]
click at [274, 93] on p "Rich Text Area. Press ALT-0 for help." at bounding box center [337, 93] width 228 height 6
click at [339, 92] on p "Your headline about the Florida couple who was arested on" at bounding box center [337, 93] width 228 height 6
click at [367, 94] on p "Your headline about the Florida couple who was arrested on" at bounding box center [337, 93] width 228 height 6
click at [372, 94] on p "Your headline about the Florida couple who was arrested" at bounding box center [337, 93] width 228 height 6
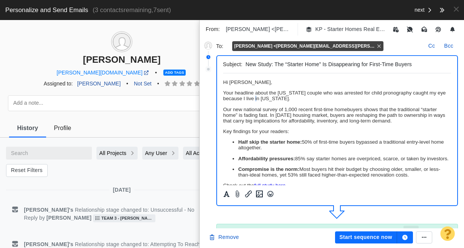
click at [260, 99] on p "Your headline about the Florida couple who was arrested for child pronography c…" at bounding box center [337, 95] width 228 height 11
click at [290, 100] on p "Your headline about the Florida couple who was arrested for child pronography c…" at bounding box center [337, 95] width 228 height 11
click at [383, 94] on p "Your headline about the Florida couple who was arrested for child pronography c…" at bounding box center [337, 95] width 228 height 11
click at [379, 99] on p "Your headline about the Florida couple who was arrested for child pronography c…" at bounding box center [337, 95] width 228 height 11
click at [374, 93] on p "Your headline about the Florida couple who was arrested for child pronography c…" at bounding box center [337, 95] width 228 height 11
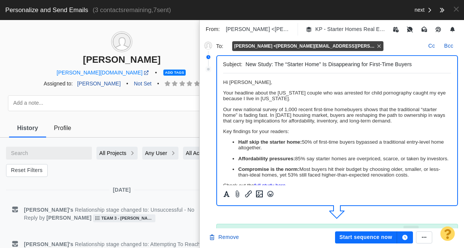
click at [404, 105] on body "Hi Lillian, Your headline about the Florida couple who was arrested for child p…" at bounding box center [337, 172] width 228 height 186
click at [279, 98] on p "Your headline about the Florida couple who was arrested for child pornography c…" at bounding box center [337, 95] width 228 height 11
click at [286, 99] on p "Your headline about the Florida couple who was arrested for child pornography c…" at bounding box center [337, 95] width 228 height 11
drag, startPoint x: 279, startPoint y: 100, endPoint x: 370, endPoint y: 99, distance: 91.9
click at [370, 99] on p "Your headline about the Florida couple who was arrested for child pornography c…" at bounding box center [337, 95] width 228 height 11
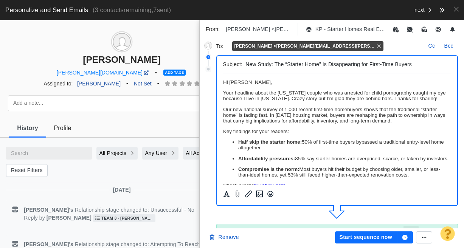
click at [359, 115] on p "Our new national survey of 1,000 recent first-time homebuyers shows that the tr…" at bounding box center [337, 115] width 228 height 17
click at [365, 238] on button "Start sequence now" at bounding box center [366, 237] width 62 height 12
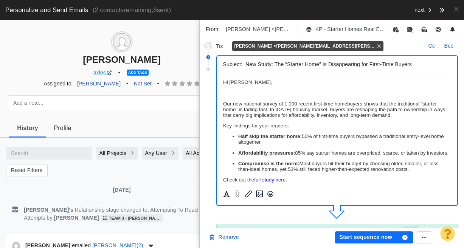
click at [255, 96] on p "Rich Text Area. Press ALT-0 for help." at bounding box center [337, 93] width 228 height 6
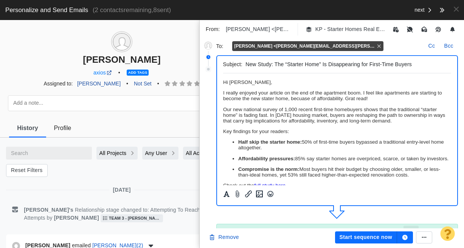
drag, startPoint x: 351, startPoint y: 99, endPoint x: 386, endPoint y: 101, distance: 34.8
click at [386, 101] on p "I really enjoyed your article on the end of the apartment boom. I feel like apa…" at bounding box center [337, 95] width 228 height 11
click at [302, 100] on p "I really enjoyed your article on the end of the apartment boom. I feel like apa…" at bounding box center [337, 95] width 228 height 11
click at [267, 100] on p "I really enjoyed your article on the end of the apartment boom. I feel like apa…" at bounding box center [337, 95] width 228 height 11
click at [296, 100] on p "I really enjoyed your article on the end of the apartment boom. I feel like apa…" at bounding box center [337, 95] width 228 height 11
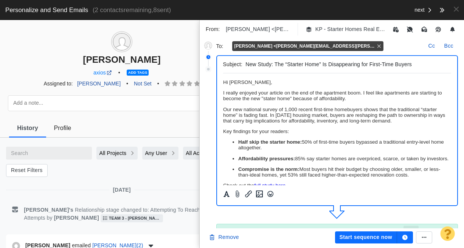
click at [364, 102] on body "Hi Sami, I really enjoyed your article on the end of the apartment boom. I feel…" at bounding box center [337, 172] width 228 height 186
drag, startPoint x: 356, startPoint y: 99, endPoint x: 324, endPoint y: 99, distance: 32.5
click at [321, 99] on p "I really enjoyed your article on the end of the apartment boom. I feel like apa…" at bounding box center [337, 95] width 228 height 11
click at [357, 101] on p "I really enjoyed your article on the end of the apartment boom. I feel like apa…" at bounding box center [337, 95] width 228 height 11
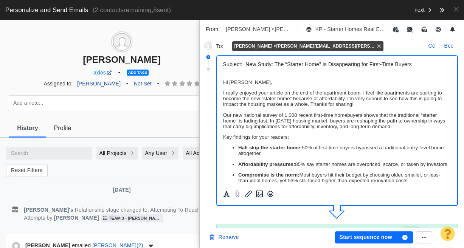
click at [226, 116] on p "Our new national survey of 1,000 recent first-time homebuyers shows that the tr…" at bounding box center [337, 120] width 228 height 17
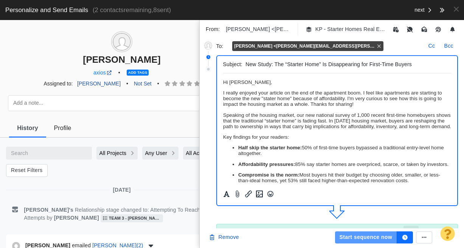
click at [357, 238] on button "Start sequence now" at bounding box center [366, 237] width 62 height 12
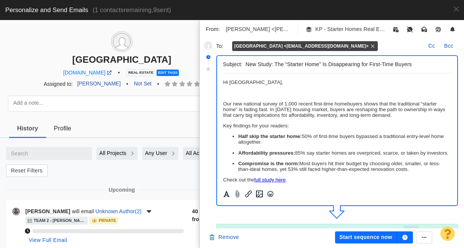
click at [232, 94] on p "Rich Text Area. Press ALT-0 for help." at bounding box center [337, 93] width 228 height 6
paste body "Rich Text Area. Press ALT-0 for help."
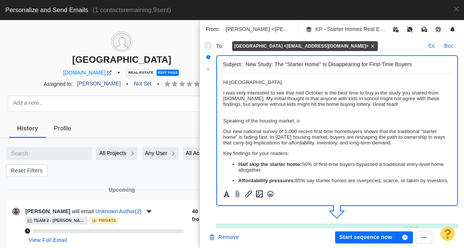
click at [226, 133] on p "Our new national survey of 1,000 recent first-time homebuyers shows that the tr…" at bounding box center [337, 137] width 228 height 17
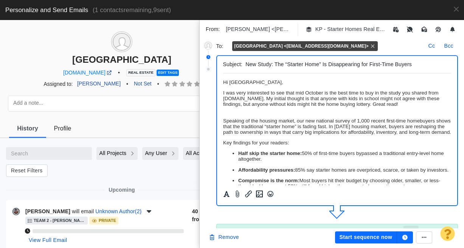
click at [259, 114] on p "Speaking of the housing market, o ur new national survey of 1,000 recent first-…" at bounding box center [337, 123] width 228 height 23
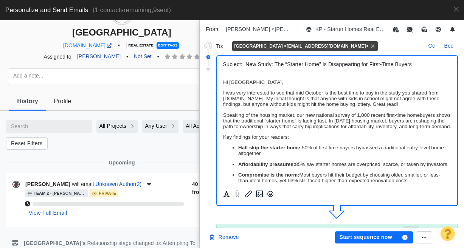
scroll to position [57, 0]
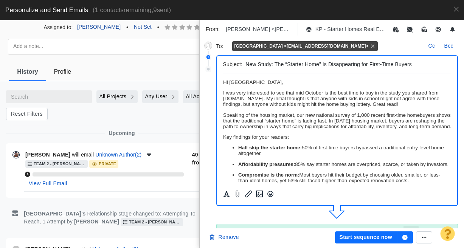
click at [352, 237] on button "Start sequence now" at bounding box center [366, 237] width 62 height 12
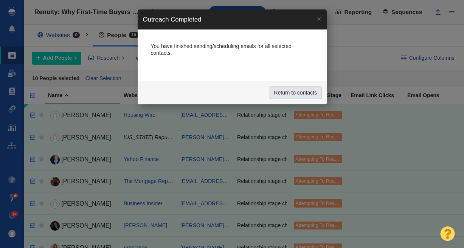
click at [298, 89] on input "Return to contacts" at bounding box center [296, 93] width 52 height 13
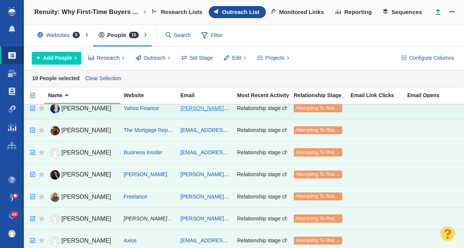
scroll to position [83, 0]
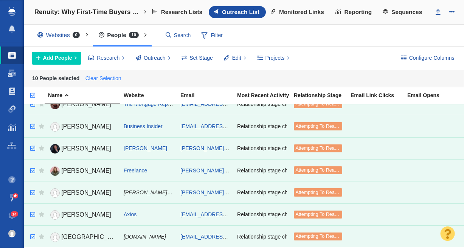
click at [117, 78] on link "Clear Selection" at bounding box center [103, 78] width 39 height 11
checkbox input "false"
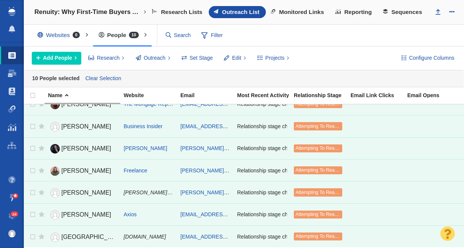
checkbox input "false"
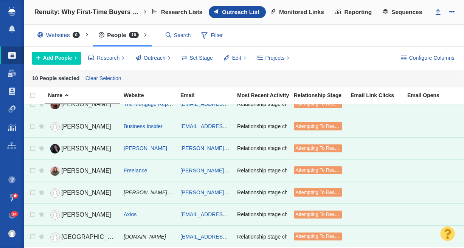
checkbox input "false"
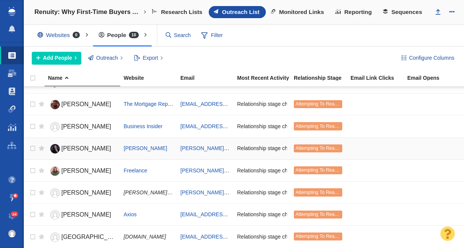
scroll to position [0, 0]
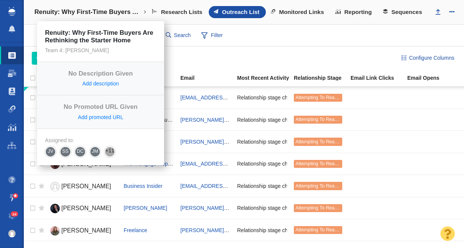
click at [87, 9] on h4 "Renuity: Why First-Time Buyers Are Rethinking the Starter Home" at bounding box center [88, 12] width 108 height 8
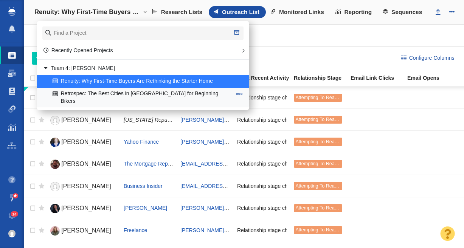
click at [108, 95] on link "Retrospec: The Best Cities in [GEOGRAPHIC_DATA] for Beginning Bikers" at bounding box center [142, 97] width 183 height 19
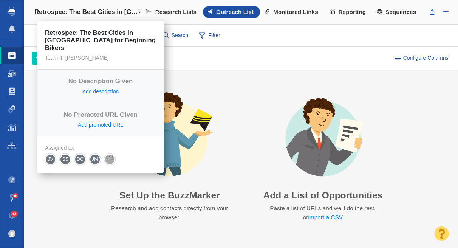
click at [82, 15] on h4 "Retrospec: The Best Cities in [GEOGRAPHIC_DATA] for Beginning Bikers" at bounding box center [85, 12] width 103 height 8
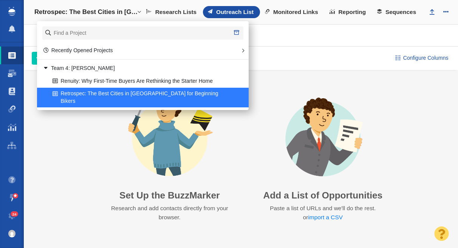
click at [301, 49] on div "Configure Columns Add People Add a Person Add From List of URLs Import from CSV…" at bounding box center [241, 57] width 434 height 23
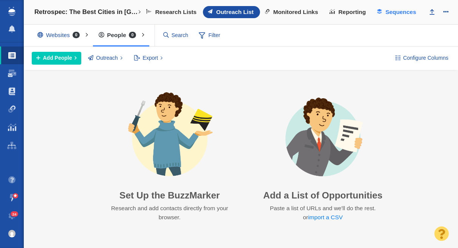
click at [403, 12] on span "Sequences" at bounding box center [401, 12] width 31 height 7
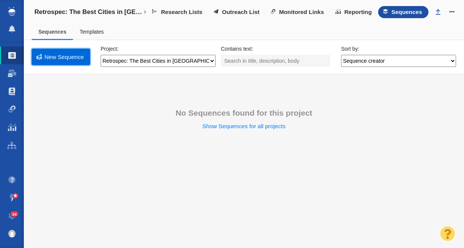
click at [65, 58] on link "New Sequence" at bounding box center [61, 57] width 58 height 16
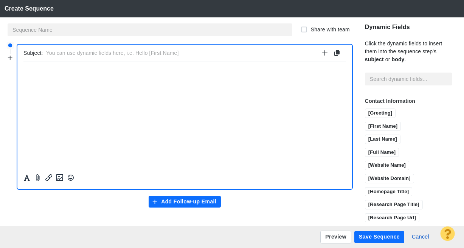
click at [124, 54] on input "text" at bounding box center [182, 53] width 273 height 11
type input "50% of Cyclists Say Protected Bike Lanes Would Get Them Riding More"
click at [124, 71] on p "﻿" at bounding box center [184, 71] width 322 height 6
paste body "Rich Text Area. Press ALT-0 for help."
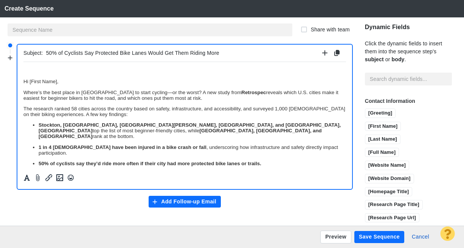
click at [23, 81] on p "Hi [First Name]," at bounding box center [184, 81] width 322 height 6
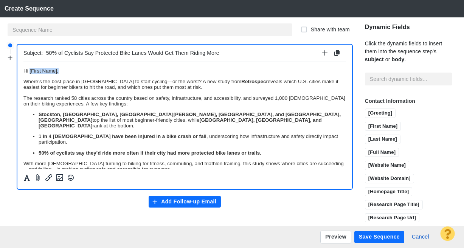
drag, startPoint x: 62, startPoint y: 72, endPoint x: 29, endPoint y: 69, distance: 32.3
click at [29, 69] on p "Hi [First Name]," at bounding box center [184, 71] width 322 height 6
click at [73, 79] on p "Where’s the best place in America to start cycling—or the worst? A new study fr…" at bounding box center [184, 83] width 322 height 11
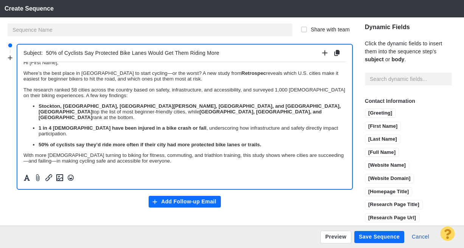
scroll to position [10, 0]
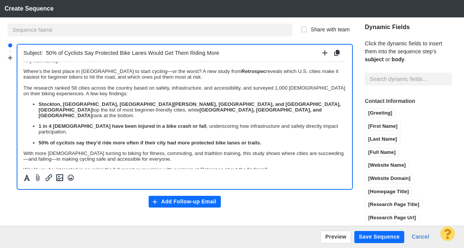
click at [241, 70] on strong "Retrospec" at bounding box center [253, 71] width 25 height 6
click at [198, 90] on p "The research ranked 58 cities across the country based on safety, infrastructur…" at bounding box center [184, 90] width 322 height 11
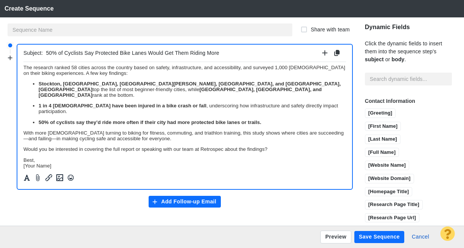
scroll to position [33, 0]
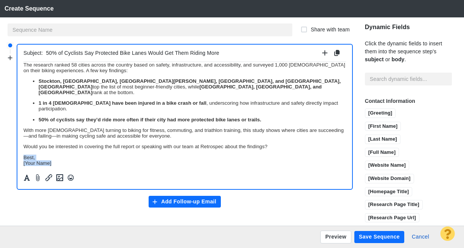
drag, startPoint x: 53, startPoint y: 161, endPoint x: 18, endPoint y: 152, distance: 36.3
click at [23, 152] on html "Hi [First Name], Where’s the best place in America to start cycling—or the wors…" at bounding box center [184, 99] width 322 height 143
click at [27, 145] on p "Would you be interested in covering the full report or speaking with our team a…" at bounding box center [184, 146] width 322 height 6
click at [112, 177] on div at bounding box center [184, 177] width 324 height 14
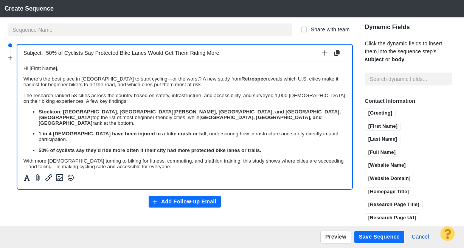
scroll to position [0, 0]
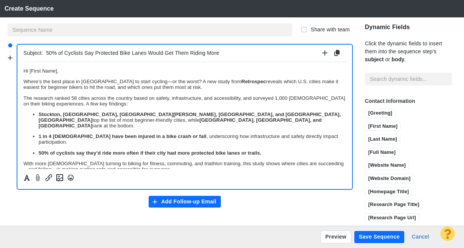
click at [138, 81] on p "Where’s the best place in America to start cycling—or the worst? A new study fr…" at bounding box center [184, 83] width 322 height 11
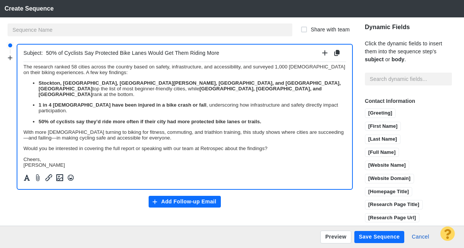
scroll to position [33, 0]
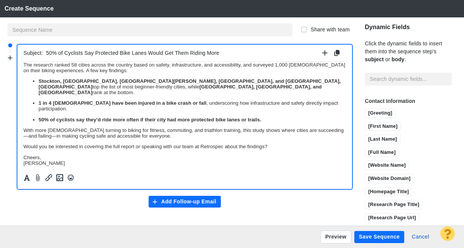
click at [50, 132] on p "With more Americans turning to biking for fitness, commuting, and triathlon tra…" at bounding box center [184, 132] width 322 height 11
click at [315, 127] on p "With more Americans turning to biking for fitness, commuting, and triathlon tra…" at bounding box center [184, 132] width 322 height 11
click at [39, 132] on p "With more Americans turning to biking for fitness, commuting, and triathlon tra…" at bounding box center [184, 132] width 322 height 11
click at [147, 139] on body "Hi [First Name], Where’s the best place in America to start cycling—or the wors…" at bounding box center [184, 99] width 322 height 131
click at [89, 147] on body "Hi [First Name], Where’s the best place in America to start cycling—or the wors…" at bounding box center [184, 99] width 322 height 131
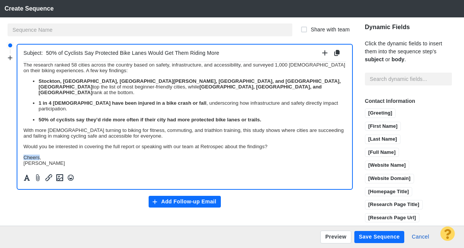
click at [89, 147] on body "Hi [First Name], Where’s the best place in America to start cycling—or the wors…" at bounding box center [184, 99] width 322 height 131
click at [88, 144] on p "Would you be interested in covering the full report or speaking with our team a…" at bounding box center [184, 146] width 322 height 6
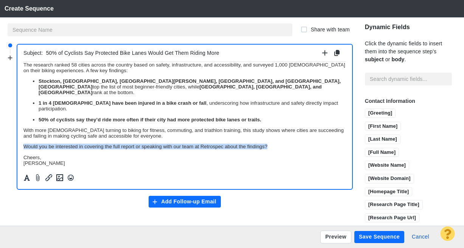
click at [88, 143] on p "Would you be interested in covering the full report or speaking with our team a…" at bounding box center [184, 146] width 322 height 6
click at [92, 143] on p "Would you be interested in covering the full report or speaking with our team a…" at bounding box center [184, 146] width 322 height 6
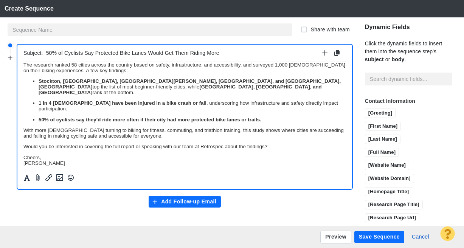
click at [61, 143] on p "Would you be interested in covering the full report or speaking with our team a…" at bounding box center [184, 146] width 322 height 6
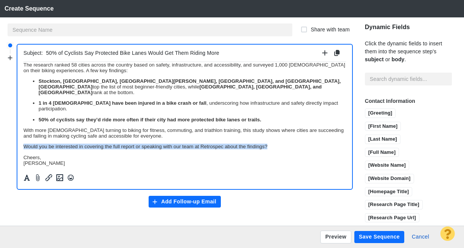
click at [61, 143] on p "Would you be interested in covering the full report or speaking with our team a…" at bounding box center [184, 146] width 322 height 6
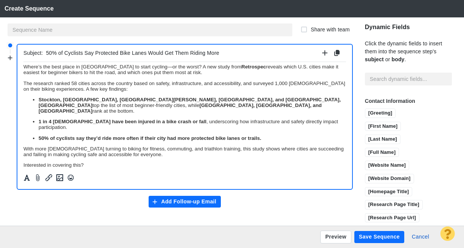
scroll to position [0, 0]
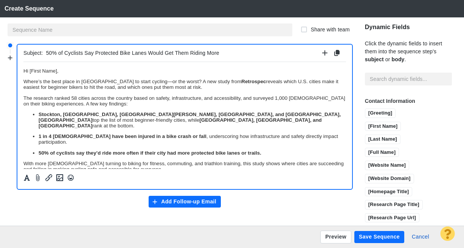
click at [137, 81] on p "Where’s the best place in America to start cycling—or the worst? A new study fr…" at bounding box center [184, 83] width 322 height 11
click at [39, 150] on strong "50% of cyclists say they’d ride more often if their city had more protected bik…" at bounding box center [150, 153] width 223 height 6
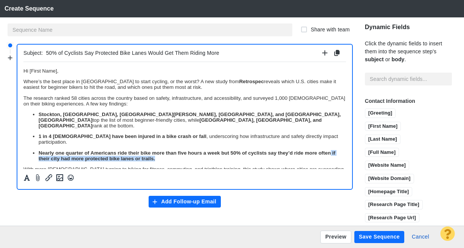
drag, startPoint x: 175, startPoint y: 156, endPoint x: 50, endPoint y: 153, distance: 125.5
click at [50, 153] on p "Nearly one quarter of Americans ride their bike more than five hours a week but…" at bounding box center [192, 155] width 307 height 11
click at [42, 152] on strong "Nearly one quarter of Americans ride their bike more than five hours a week but…" at bounding box center [187, 155] width 297 height 11
click at [73, 153] on strong "Nearly one quarter of Americans ride their bike more than five hours a week but…" at bounding box center [187, 155] width 297 height 11
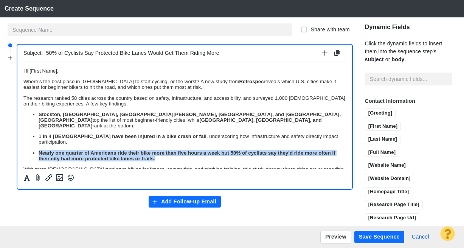
click at [73, 153] on strong "Nearly one quarter of Americans ride their bike more than five hours a week but…" at bounding box center [187, 155] width 297 height 11
click at [27, 175] on icon "Formatting" at bounding box center [27, 178] width 6 height 6
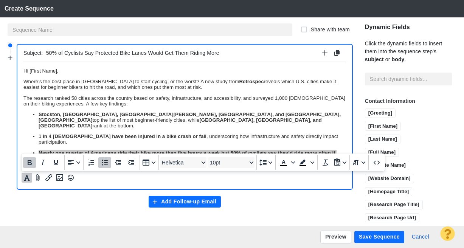
click at [27, 160] on icon "Bold" at bounding box center [29, 162] width 9 height 9
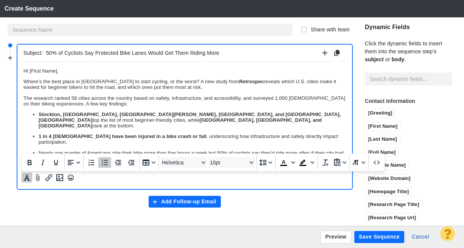
click at [72, 150] on p "Nearly one quarter of Americans ride their bike more than five hours a week but…" at bounding box center [192, 155] width 307 height 11
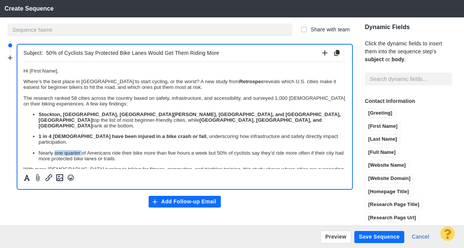
drag, startPoint x: 56, startPoint y: 149, endPoint x: 81, endPoint y: 149, distance: 25.3
click at [81, 150] on p "Nearly one quarter of Americans ride their bike more than five hours a week but…" at bounding box center [192, 155] width 307 height 11
drag, startPoint x: 39, startPoint y: 149, endPoint x: 82, endPoint y: 148, distance: 43.5
click at [82, 150] on p "Nearly one quarter of Americans ride their bike more than five hours a week but…" at bounding box center [192, 155] width 307 height 11
drag, startPoint x: 133, startPoint y: 147, endPoint x: 140, endPoint y: 147, distance: 7.2
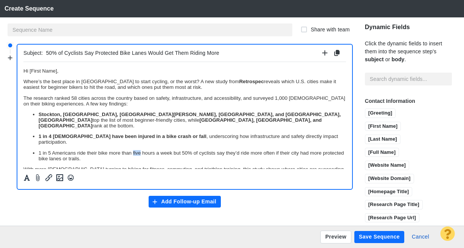
click at [140, 150] on p "1 in 5 Americans ride their bike more than five hours a week but 50% of cyclist…" at bounding box center [192, 155] width 307 height 11
click at [109, 155] on p "1 in 5 Americans ride their bike more than 5 hours a week but 50% of cyclists s…" at bounding box center [192, 155] width 307 height 11
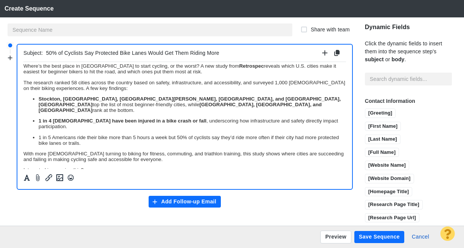
scroll to position [25, 0]
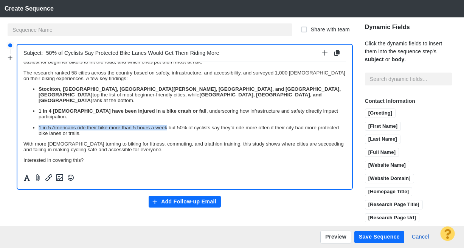
drag, startPoint x: 38, startPoint y: 122, endPoint x: 166, endPoint y: 121, distance: 127.8
click at [166, 121] on ul "Stockton, CA, St. Paul, MN, and Oakland, CA top the list of most beginner-frien…" at bounding box center [184, 111] width 322 height 50
click at [28, 176] on icon "Formatting" at bounding box center [27, 177] width 8 height 7
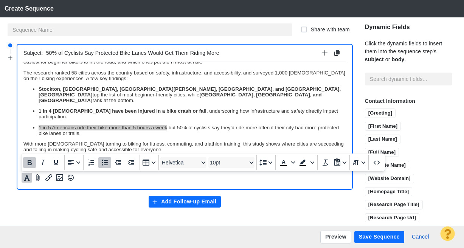
click at [28, 160] on icon "Bold" at bounding box center [30, 162] width 4 height 5
click at [252, 124] on p "1 in 5 Americans ride their bike more than 5 hours a week but 50% of cyclists s…" at bounding box center [192, 129] width 307 height 11
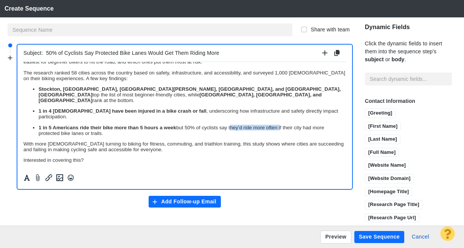
drag, startPoint x: 229, startPoint y: 122, endPoint x: 281, endPoint y: 123, distance: 51.4
click at [280, 124] on p "1 in 5 Americans ride their bike more than 5 hours a week but 50% of cyclists s…" at bounding box center [192, 129] width 307 height 11
click at [97, 136] on body "Hi [First Name], Where’s the best place in America to start cycling, or the wor…" at bounding box center [184, 110] width 322 height 137
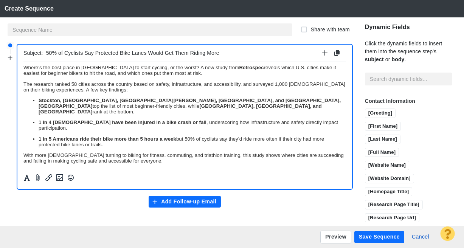
scroll to position [14, 0]
click at [27, 144] on body "Hi [First Name], Where’s the best place in America to start cycling, or the wor…" at bounding box center [184, 121] width 322 height 137
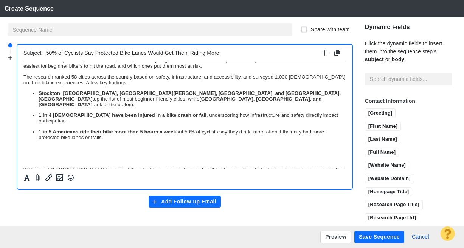
scroll to position [22, 0]
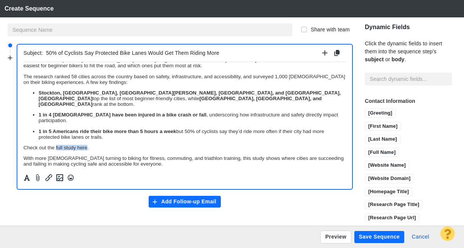
drag, startPoint x: 56, startPoint y: 143, endPoint x: 102, endPoint y: 158, distance: 48.5
click at [87, 144] on p "Check out the full study here." at bounding box center [184, 147] width 322 height 6
click at [47, 177] on icon "Insert/edit link" at bounding box center [48, 177] width 9 height 9
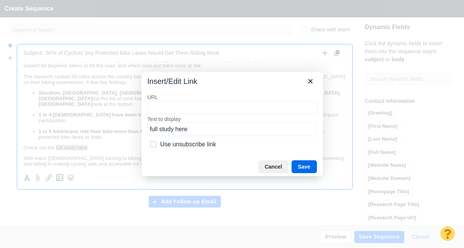
type input "https://retrospec.com/blogs/news/best-beginning-biking-cities"
click at [308, 164] on button "Save" at bounding box center [303, 166] width 25 height 13
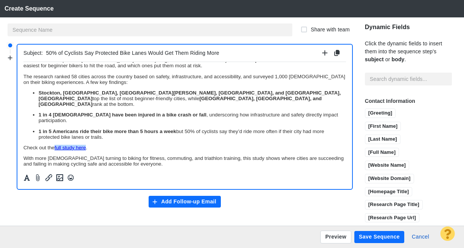
click at [142, 130] on p "1 in 5 Americans ride their bike more than 5 hours a week but 50% of cyclists s…" at bounding box center [192, 133] width 307 height 11
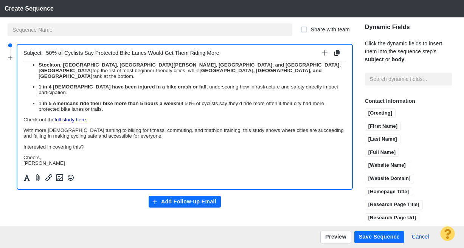
scroll to position [50, 0]
click at [159, 203] on button "Add Follow-up Email" at bounding box center [185, 202] width 73 height 12
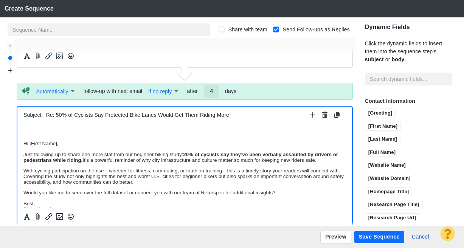
scroll to position [12, 0]
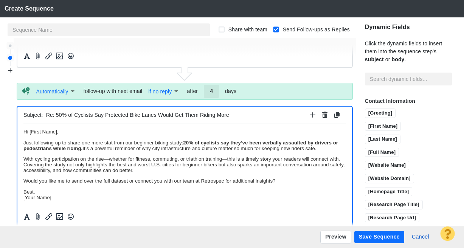
drag, startPoint x: 184, startPoint y: 143, endPoint x: 22, endPoint y: 139, distance: 161.8
click at [23, 139] on html "﻿ Hi [First Name], Just following up to share one more stat from our beginner b…" at bounding box center [184, 246] width 322 height 268
click at [279, 142] on strong "20% of cyclists say they’ve been verbally assaulted by drivers or pedestrians w…" at bounding box center [171, 142] width 215 height 6
click at [110, 161] on p "With cycling participation on the rise—whether for fitness, commuting, or triat…" at bounding box center [184, 164] width 322 height 17
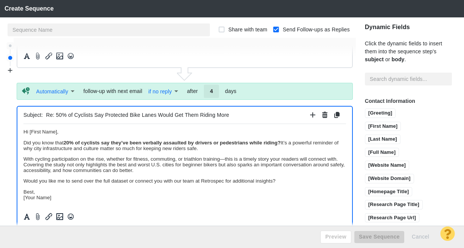
click at [224, 158] on p "With cycling participation on the rise, whether for fitness, commuting, or tria…" at bounding box center [184, 164] width 322 height 17
click at [100, 180] on p "Would you like me to send over the full dataset or connect you with our team at…" at bounding box center [184, 181] width 322 height 6
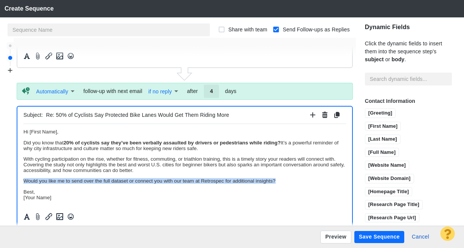
click at [100, 180] on p "Would you like me to send over the full dataset or connect you with our team at…" at bounding box center [184, 181] width 322 height 6
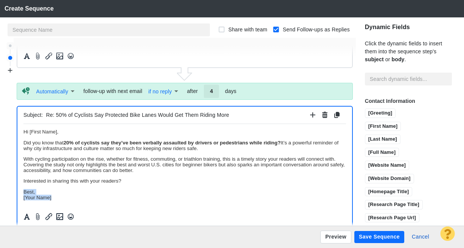
drag, startPoint x: 56, startPoint y: 201, endPoint x: 41, endPoint y: 315, distance: 114.8
click at [23, 191] on html "﻿ Hi [First Name], Did you know that 20% of cyclists say they’ve been verbally …" at bounding box center [184, 246] width 322 height 268
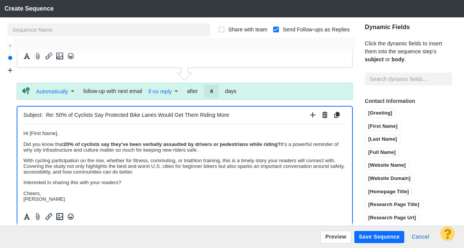
click at [85, 171] on p "With cycling participation on the rise, whether for fitness, commuting, or tria…" at bounding box center [184, 165] width 322 height 17
click at [54, 167] on p "With cycling participation on the rise, whether for fitness, commuting, or tria…" at bounding box center [184, 165] width 322 height 17
drag, startPoint x: 164, startPoint y: 166, endPoint x: 197, endPoint y: 166, distance: 32.1
click at [197, 166] on p "With cycling participation on the rise, whether for fitness, commuting, or tria…" at bounding box center [184, 165] width 322 height 17
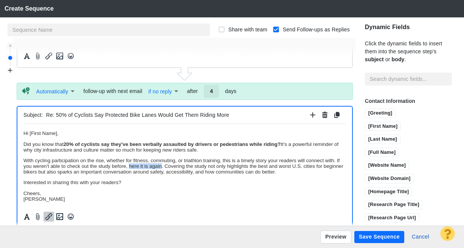
click at [50, 216] on icon "Insert/edit link" at bounding box center [48, 216] width 9 height 9
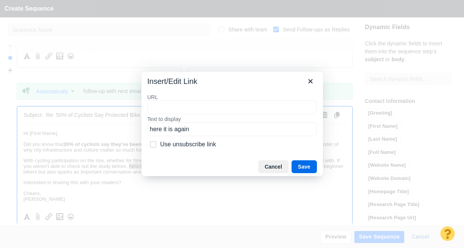
type input "https://retrospec.com/blogs/news/best-beginning-biking-cities"
click at [307, 169] on button "Save" at bounding box center [303, 166] width 25 height 13
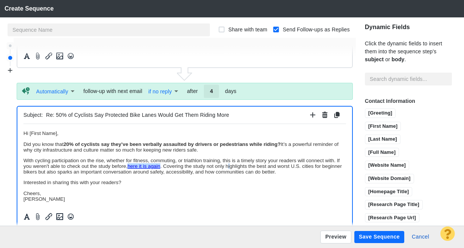
click at [264, 169] on p "With cycling participation on the rise, whether for fitness, commuting, or tria…" at bounding box center [184, 165] width 322 height 17
click at [204, 167] on p "With cycling participation on the rise, whether for fitness, commuting, or tria…" at bounding box center [184, 165] width 322 height 17
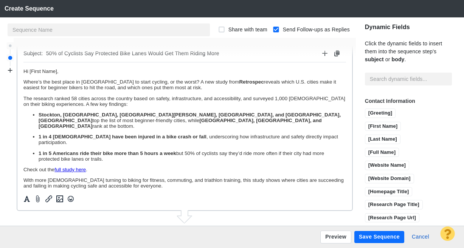
scroll to position [0, 0]
click at [110, 52] on input "50% of Cyclists Say Protected Bike Lanes Would Get Them Riding More" at bounding box center [182, 53] width 273 height 11
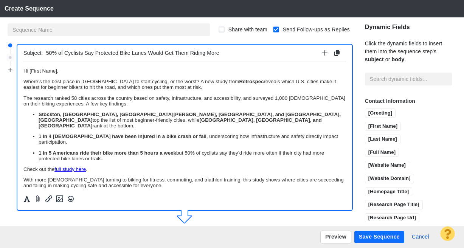
click at [110, 52] on input "50% of Cyclists Say Protected Bike Lanes Would Get Them Riding More" at bounding box center [182, 53] width 273 height 11
type input "The Best (and Worst) U.S. Cities for Beginner Bikers Revealed"
type input "Re: The Best (and Worst) U.S. Cities for Beginner Bikers Revealed"
type input "The Best (and Worst) U.S. Cities for Beginner Bikers Revealed"
click at [113, 28] on input "text" at bounding box center [109, 29] width 202 height 13
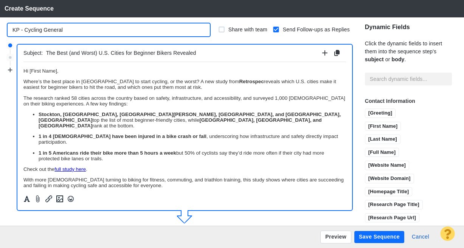
type input "KP - Cycling General"
click at [218, 29] on label "Share with team" at bounding box center [243, 30] width 50 height 8
click at [218, 29] on input "Share with team" at bounding box center [222, 30] width 8 height 8
checkbox input "true"
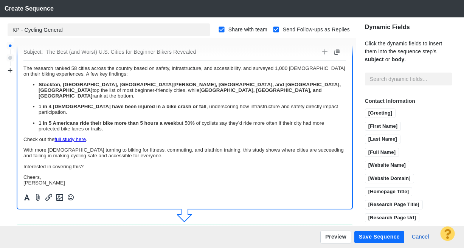
scroll to position [29, 0]
click at [379, 238] on button "Save Sequence" at bounding box center [379, 237] width 50 height 12
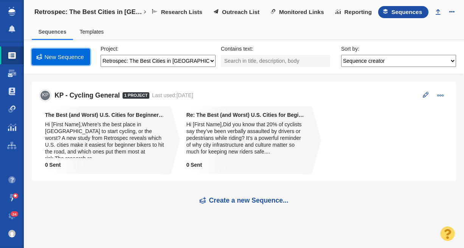
click at [66, 54] on link "New Sequence" at bounding box center [61, 57] width 58 height 16
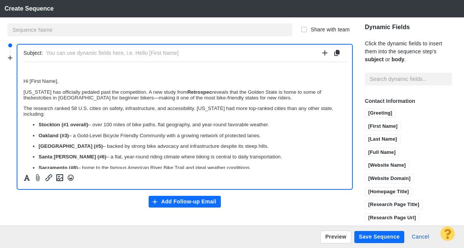
scroll to position [0, 0]
click at [24, 79] on p "Hi [First Name]," at bounding box center [184, 81] width 322 height 6
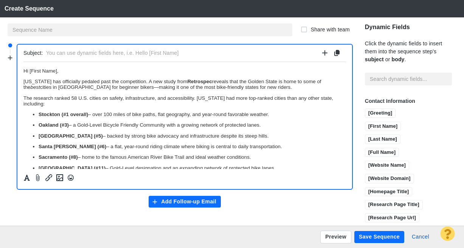
click at [170, 121] on ul "Stockton (#1 overall) – over 100 miles of bike paths, flat geography, and year-…" at bounding box center [184, 140] width 322 height 59
click at [126, 88] on p "California has officially pedaled past the competition. A new study from Retros…" at bounding box center [184, 83] width 322 height 11
drag, startPoint x: 25, startPoint y: 98, endPoint x: 31, endPoint y: 96, distance: 6.5
click at [31, 96] on p "The research ranked 58 U.S. cities on safety, infrastructure, and accessibility…" at bounding box center [184, 100] width 322 height 11
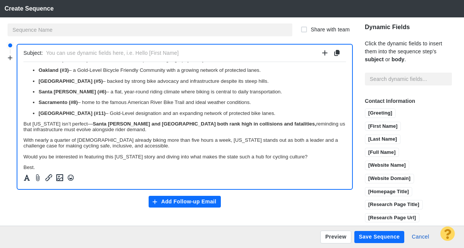
scroll to position [56, 0]
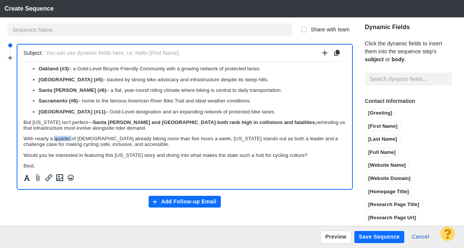
drag, startPoint x: 55, startPoint y: 140, endPoint x: 69, endPoint y: 140, distance: 14.0
click at [71, 140] on p "With nearly a quarter of Americans already biking more than five hours a week, …" at bounding box center [184, 140] width 322 height 11
drag, startPoint x: 36, startPoint y: 141, endPoint x: 69, endPoint y: 141, distance: 33.6
click at [69, 141] on p "With nearly a quarter of Americans already biking more than five hours a week, …" at bounding box center [184, 140] width 322 height 11
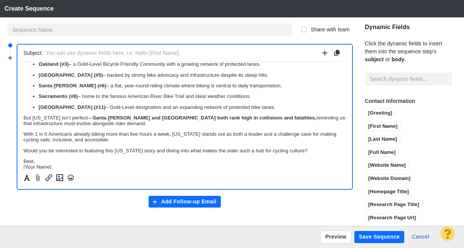
scroll to position [62, 0]
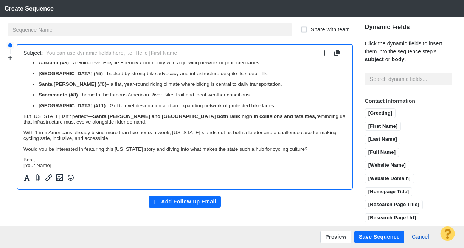
click at [60, 152] on p "Would you be interested in featuring this California story and diving into what…" at bounding box center [184, 149] width 322 height 6
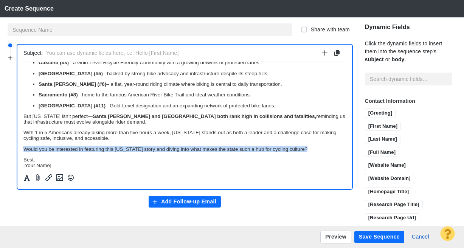
click at [60, 152] on p "Would you be interested in featuring this California story and diving into what…" at bounding box center [184, 149] width 322 height 6
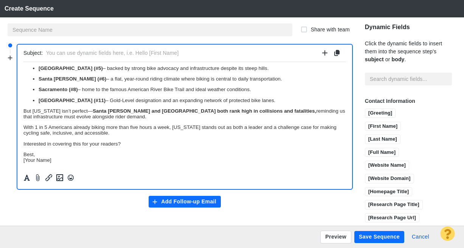
scroll to position [71, 0]
drag, startPoint x: 47, startPoint y: 160, endPoint x: 21, endPoint y: 155, distance: 26.7
click at [23, 155] on html "﻿ Hi [First Name], [US_STATE] has officially pedaled past the competition. A ne…" at bounding box center [184, 81] width 322 height 175
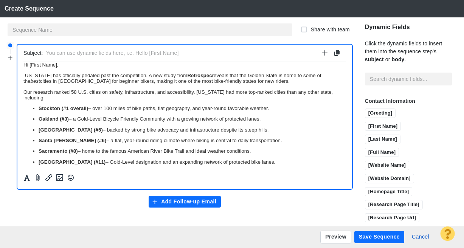
scroll to position [0, 0]
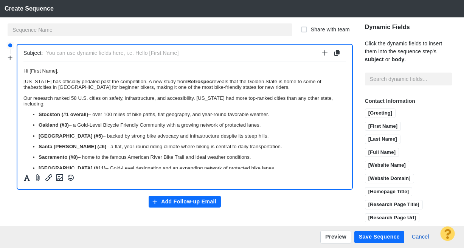
click at [57, 53] on input "text" at bounding box center [182, 53] width 273 height 11
type input "6 [US_STATE] Cities Rank Among America’s Most Bike-Friendly for Beginners"
click at [60, 32] on input "text" at bounding box center [150, 29] width 285 height 13
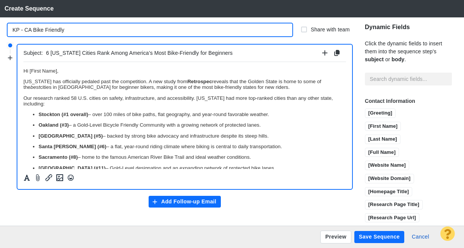
type input "KP - CA Bike Friendly"
click at [168, 201] on button "Add Follow-up Email" at bounding box center [185, 202] width 73 height 12
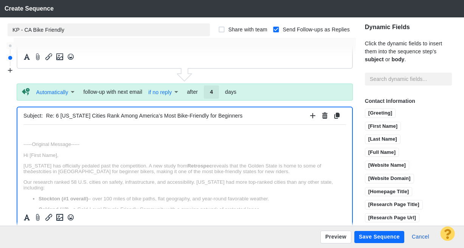
click at [84, 129] on html "﻿ -----Original Message----- Hi [First Name], California has officially pedaled…" at bounding box center [184, 222] width 322 height 196
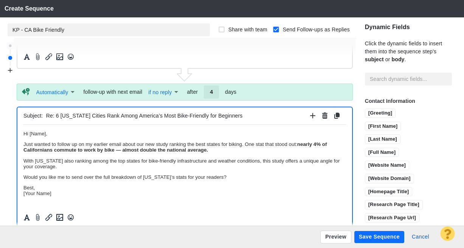
scroll to position [141, 0]
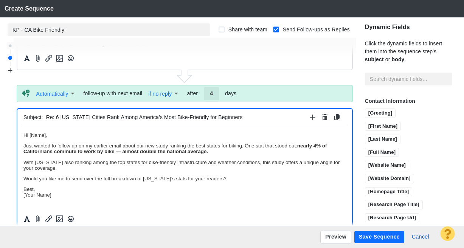
click at [25, 133] on p "Hi [Name]," at bounding box center [184, 135] width 322 height 6
drag, startPoint x: 58, startPoint y: 136, endPoint x: 30, endPoint y: 135, distance: 27.6
click at [30, 135] on p "Hi [Name]," at bounding box center [184, 135] width 322 height 6
click at [368, 149] on input "[Full Name]" at bounding box center [381, 152] width 33 height 9
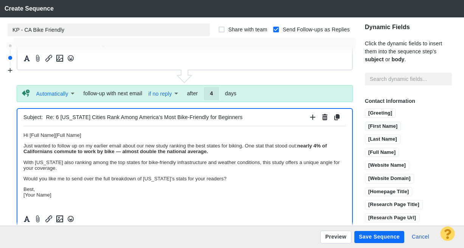
click at [365, 125] on input "[First Name]" at bounding box center [383, 126] width 36 height 9
drag, startPoint x: 81, startPoint y: 133, endPoint x: 33, endPoint y: 134, distance: 48.0
click at [33, 134] on p "Hi [Full Name][Full Name][First Name]" at bounding box center [184, 135] width 322 height 6
click at [77, 135] on p "Hi [First Name]" at bounding box center [184, 135] width 322 height 6
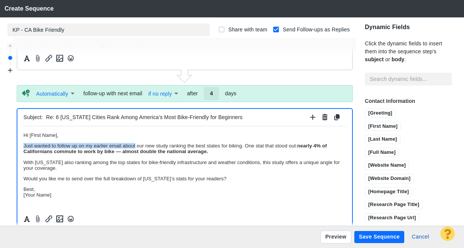
drag, startPoint x: 135, startPoint y: 146, endPoint x: 6, endPoint y: 147, distance: 128.9
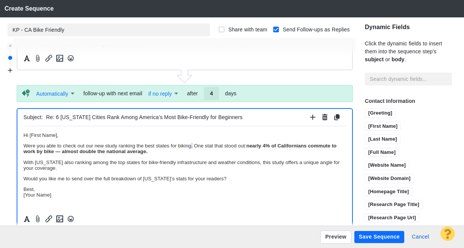
click at [191, 144] on p "Were you able to check out our new study ranking the best states for biking. On…" at bounding box center [184, 148] width 322 height 11
click at [89, 151] on strong "nearly 4% of Californians commute to work by bike — almost double the national …" at bounding box center [180, 148] width 315 height 11
drag, startPoint x: 55, startPoint y: 197, endPoint x: 21, endPoint y: 189, distance: 35.0
click at [76, 179] on p "Would you like me to send over the full breakdown of California’s stats for you…" at bounding box center [184, 178] width 322 height 6
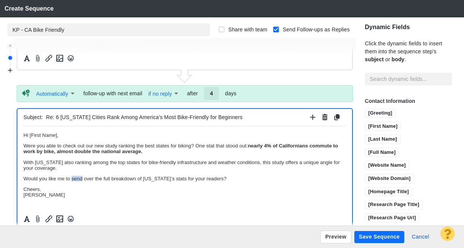
click at [76, 179] on p "Would you like me to send over the full breakdown of California’s stats for you…" at bounding box center [184, 178] width 322 height 6
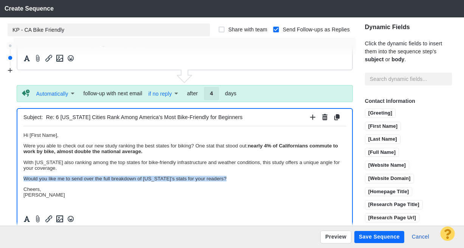
click at [76, 179] on p "Would you like me to send over the full breakdown of California’s stats for you…" at bounding box center [184, 178] width 322 height 6
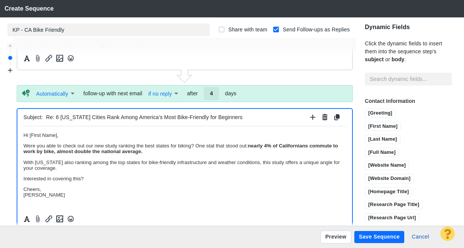
click at [53, 149] on strong "nearly 4% of Californians commute to work by bike, almost double the national a…" at bounding box center [180, 148] width 315 height 11
click at [116, 151] on strong "nearly 4% of Californians commute to work by bike, almost double the national a…" at bounding box center [180, 148] width 315 height 11
click at [247, 145] on p "Were you able to check out our new study ranking the best states for biking? On…" at bounding box center [184, 148] width 322 height 11
click at [215, 145] on p "Were you able to check out our new study ranking the best states for biking? On…" at bounding box center [184, 148] width 322 height 11
click at [82, 168] on p "With [US_STATE] also ranking among the top states for bike-friendly infrastruct…" at bounding box center [184, 164] width 322 height 11
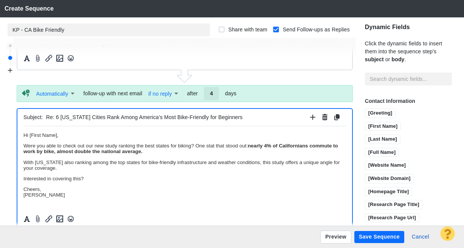
drag, startPoint x: 23, startPoint y: 180, endPoint x: 96, endPoint y: 180, distance: 72.6
click at [95, 180] on p "Interested in covering this?" at bounding box center [184, 178] width 322 height 6
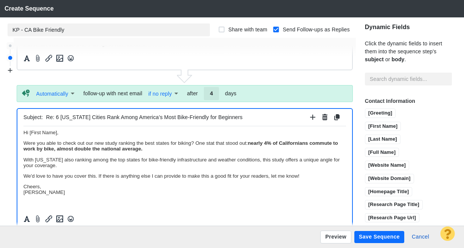
scroll to position [3, 0]
drag, startPoint x: 87, startPoint y: 143, endPoint x: 118, endPoint y: 141, distance: 30.3
click at [118, 141] on p "Were you able to check out our new study ranking the best states for biking? On…" at bounding box center [184, 144] width 322 height 11
click at [50, 217] on icon "Insert/edit link" at bounding box center [48, 218] width 9 height 9
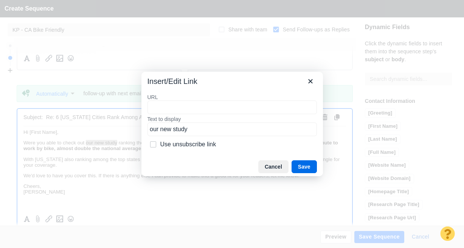
type input "[URL][DOMAIN_NAME]"
click at [310, 167] on button "Save" at bounding box center [303, 166] width 25 height 13
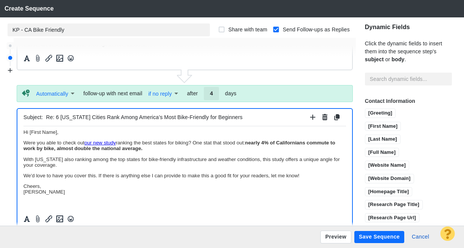
click at [233, 144] on p "Were you able to check out our new study ranking the best states for biking? On…" at bounding box center [184, 144] width 322 height 11
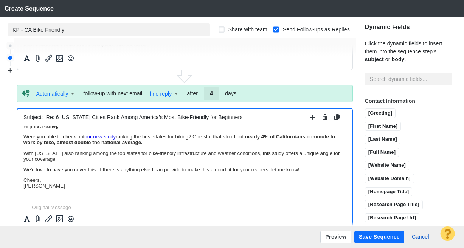
scroll to position [14, 0]
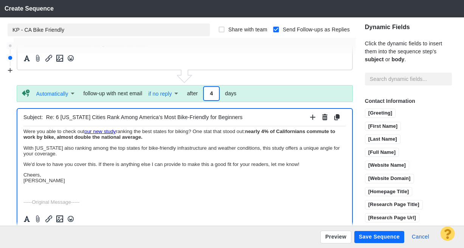
drag, startPoint x: 208, startPoint y: 93, endPoint x: 213, endPoint y: 93, distance: 4.9
click at [213, 93] on input "4" at bounding box center [211, 93] width 15 height 13
type input "3"
click at [225, 149] on p "With [US_STATE] also ranking among the top states for bike-friendly infrastruct…" at bounding box center [184, 150] width 322 height 11
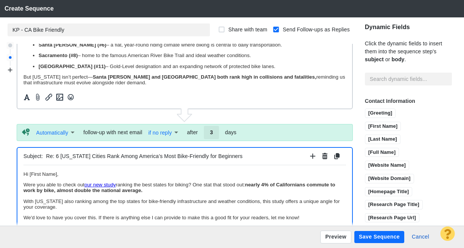
scroll to position [0, 0]
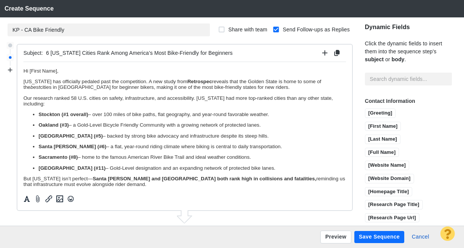
click at [372, 240] on button "Save Sequence" at bounding box center [379, 237] width 50 height 12
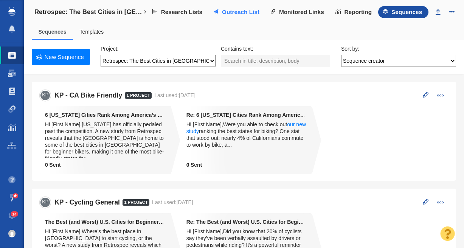
click at [232, 12] on span "Outreach List" at bounding box center [240, 12] width 37 height 7
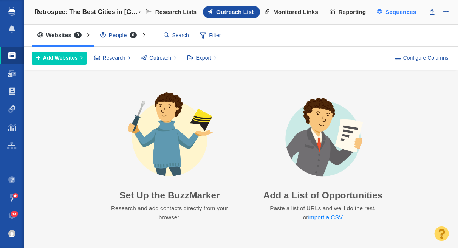
click at [398, 14] on span "Sequences" at bounding box center [401, 12] width 31 height 7
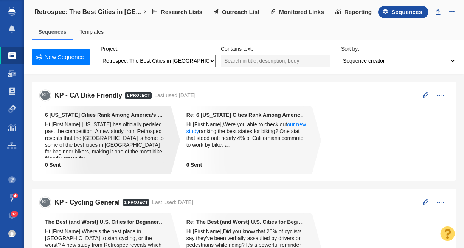
click at [116, 134] on div "Hi [First Name],[US_STATE] has officially pedaled past the competition. A new s…" at bounding box center [105, 139] width 120 height 37
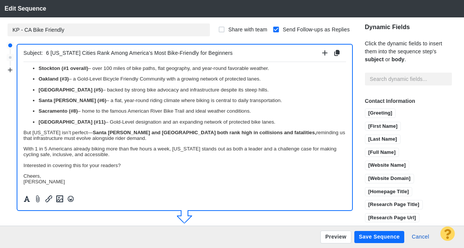
click at [375, 235] on button "Save Sequence" at bounding box center [379, 237] width 50 height 12
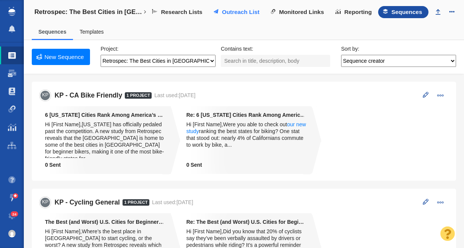
click at [240, 12] on span "Outreach List" at bounding box center [240, 12] width 37 height 7
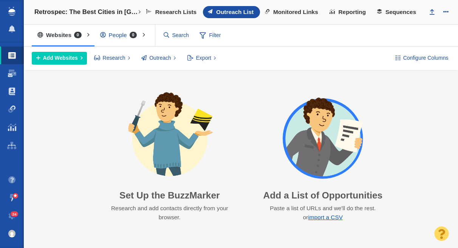
click at [325, 218] on link "import a CSV" at bounding box center [325, 217] width 35 height 6
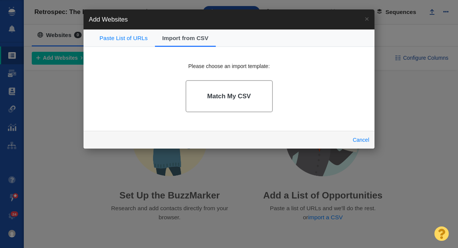
click at [230, 96] on h4 "Match My CSV" at bounding box center [229, 97] width 44 height 8
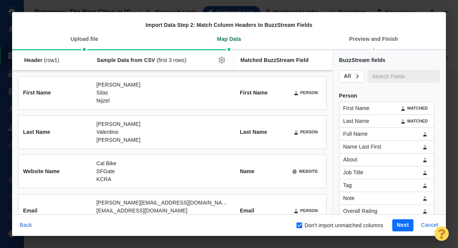
click at [393, 224] on button "Next" at bounding box center [402, 225] width 21 height 12
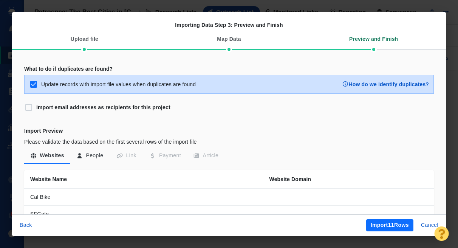
click at [396, 226] on button "Import 11 Rows" at bounding box center [389, 225] width 47 height 12
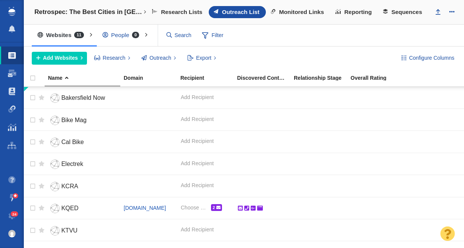
click at [122, 36] on div "People 0" at bounding box center [122, 34] width 51 height 17
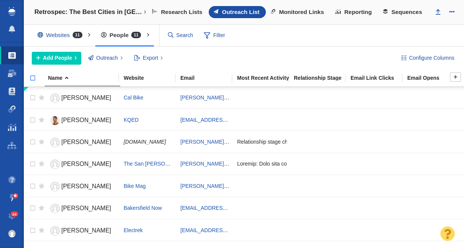
click at [34, 76] on input "checkbox" at bounding box center [29, 82] width 11 height 17
checkbox input "true"
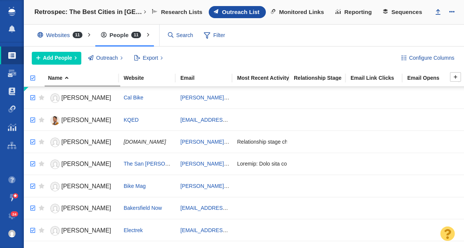
checkbox input "true"
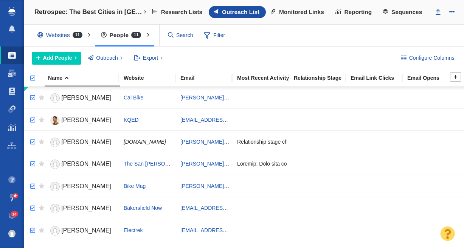
checkbox input "true"
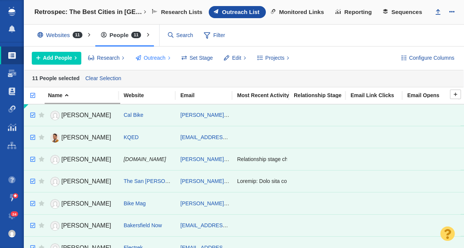
click at [154, 55] on span "Outreach" at bounding box center [155, 58] width 22 height 8
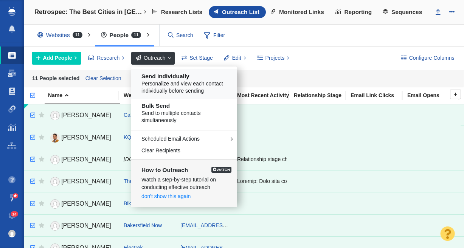
click at [175, 85] on span "Personalize and view each contact individually before sending" at bounding box center [186, 87] width 91 height 15
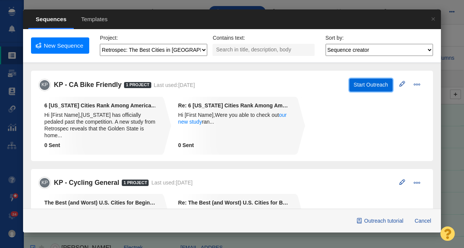
click at [368, 88] on button "Start Outreach" at bounding box center [370, 85] width 43 height 13
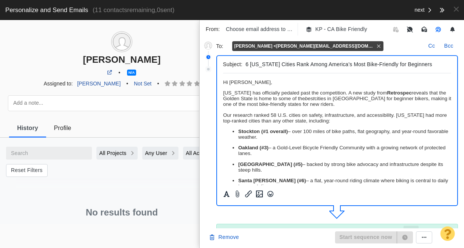
click at [437, 30] on icon "button" at bounding box center [437, 29] width 5 height 5
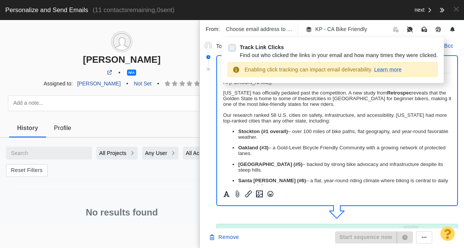
click at [232, 48] on input "Track Link Clicks Find out who clicked the links in your email and how many tim…" at bounding box center [232, 47] width 9 height 9
checkbox input "true"
click at [424, 29] on icon "button" at bounding box center [424, 29] width 7 height 5
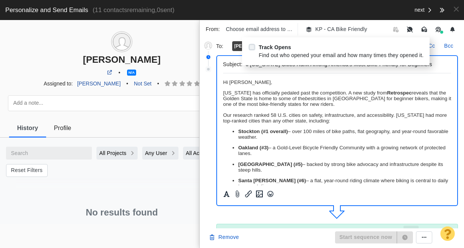
click at [252, 47] on input "Track Opens Find out who opened your email and how many times they opened it." at bounding box center [252, 47] width 8 height 8
checkbox input "true"
click at [270, 28] on p "Choose email address to send from" at bounding box center [259, 29] width 67 height 8
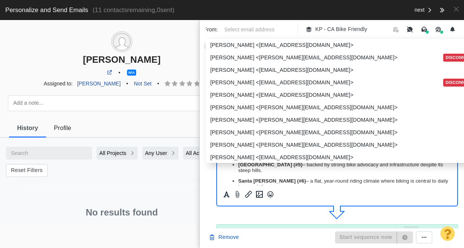
scroll to position [613, 0]
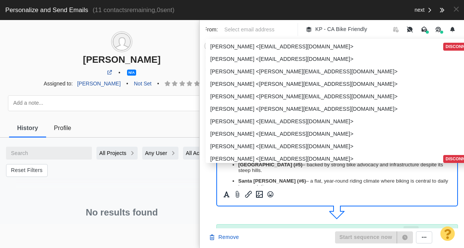
click at [280, 84] on p "[PERSON_NAME] <[PERSON_NAME][EMAIL_ADDRESS][DOMAIN_NAME]>" at bounding box center [345, 84] width 270 height 8
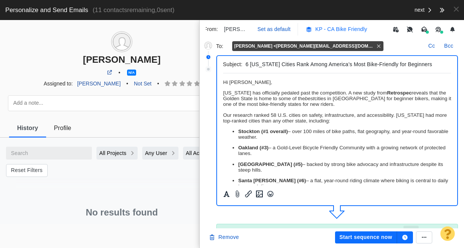
scroll to position [0, 0]
click at [276, 27] on p "Set as default" at bounding box center [273, 29] width 33 height 8
click at [455, 9] on span at bounding box center [456, 9] width 5 height 8
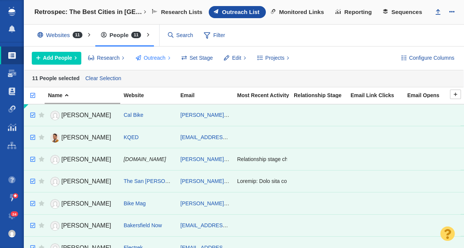
click at [163, 57] on span "Outreach" at bounding box center [155, 58] width 22 height 8
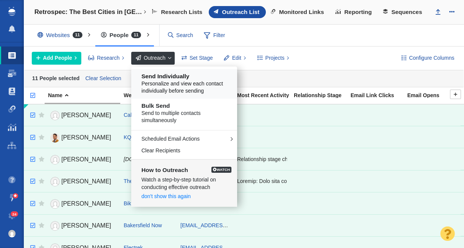
click at [184, 76] on h5 "Send Individually" at bounding box center [186, 76] width 91 height 7
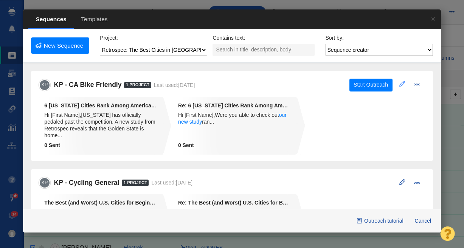
click at [399, 84] on span at bounding box center [402, 84] width 6 height 6
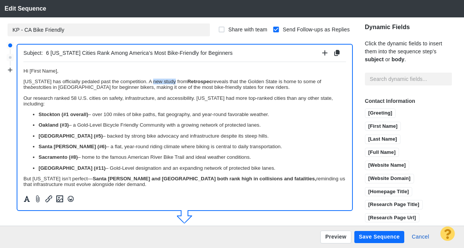
drag, startPoint x: 147, startPoint y: 82, endPoint x: 169, endPoint y: 79, distance: 22.5
click at [169, 79] on p "[US_STATE] has officially pedaled past the competition. A new study from Retros…" at bounding box center [184, 83] width 322 height 11
click at [50, 201] on icon "Insert/edit link" at bounding box center [48, 198] width 9 height 9
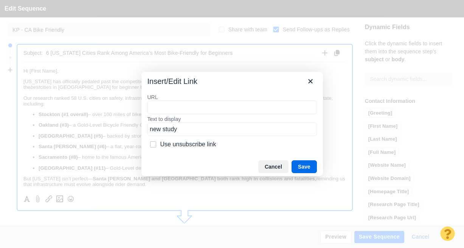
type input "[URL][DOMAIN_NAME]"
click at [310, 167] on button "Save" at bounding box center [303, 166] width 25 height 13
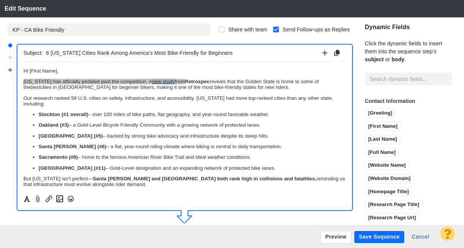
click at [378, 238] on button "Save Sequence" at bounding box center [379, 237] width 50 height 12
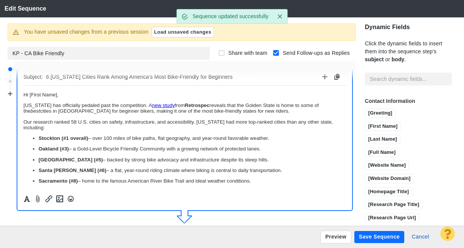
scroll to position [0, 0]
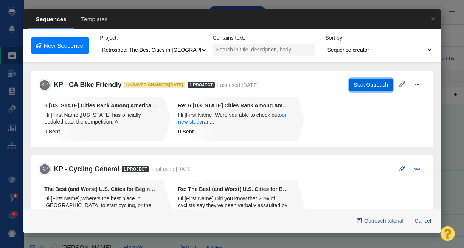
click at [356, 83] on button "Start Outreach" at bounding box center [370, 85] width 43 height 13
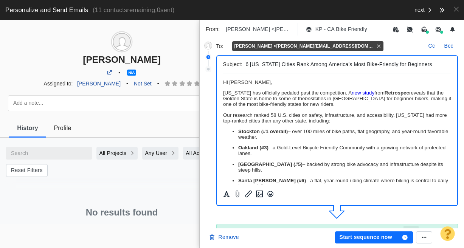
click at [263, 84] on p "﻿ Hi [PERSON_NAME]," at bounding box center [337, 82] width 228 height 6
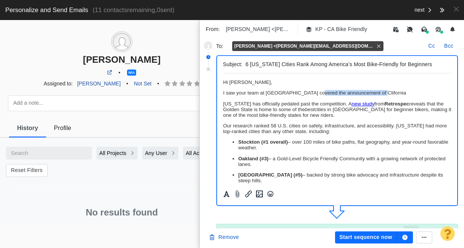
drag, startPoint x: 372, startPoint y: 93, endPoint x: 312, endPoint y: 95, distance: 60.1
click at [312, 95] on p "I saw your team at [GEOGRAPHIC_DATA] covered the announcement of Clifornia" at bounding box center [337, 93] width 228 height 6
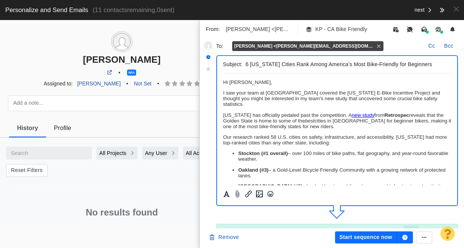
click at [338, 97] on span "I saw your team at [GEOGRAPHIC_DATA] covered the [US_STATE] E-Bike Incentive Pr…" at bounding box center [331, 98] width 217 height 17
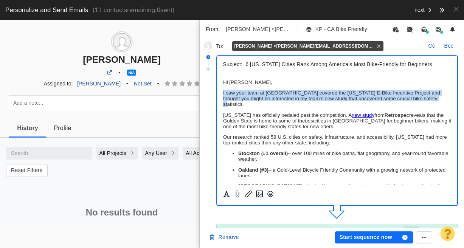
click at [338, 97] on span "I saw your team at [GEOGRAPHIC_DATA] covered the [US_STATE] E-Bike Incentive Pr…" at bounding box center [331, 98] width 217 height 17
copy span "I saw your team at [GEOGRAPHIC_DATA] covered the [US_STATE] E-Bike Incentive Pr…"
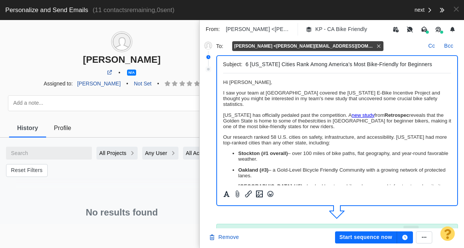
click at [307, 83] on p "Hi [PERSON_NAME]," at bounding box center [337, 82] width 228 height 6
click at [370, 239] on button "Start sequence now" at bounding box center [366, 237] width 62 height 12
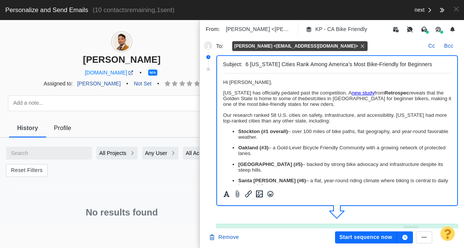
click at [255, 82] on p "﻿ Hi [PERSON_NAME]," at bounding box center [337, 82] width 228 height 6
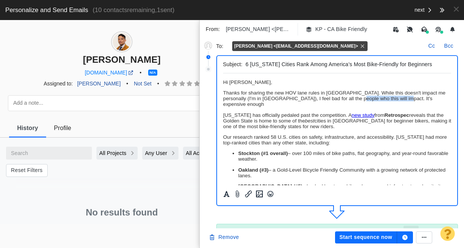
drag, startPoint x: 346, startPoint y: 99, endPoint x: 398, endPoint y: 99, distance: 51.8
click at [398, 99] on p "Thanks for sharing the new HOV lane rules in [GEOGRAPHIC_DATA]. While this does…" at bounding box center [337, 98] width 228 height 17
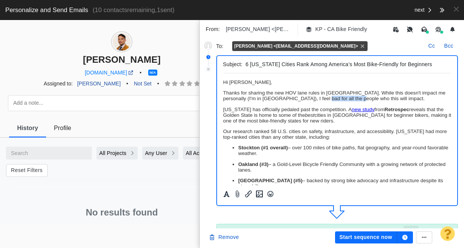
drag, startPoint x: 349, startPoint y: 98, endPoint x: 311, endPoint y: 101, distance: 37.9
click at [311, 101] on p "Thanks for sharing the new HOV lane rules in [GEOGRAPHIC_DATA]. While this does…" at bounding box center [337, 95] width 228 height 11
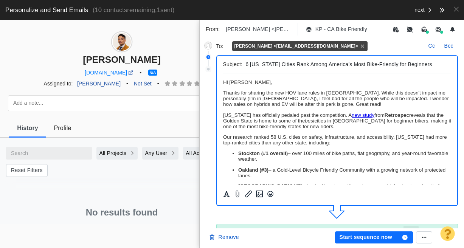
click at [362, 237] on button "Start sequence now" at bounding box center [366, 237] width 62 height 12
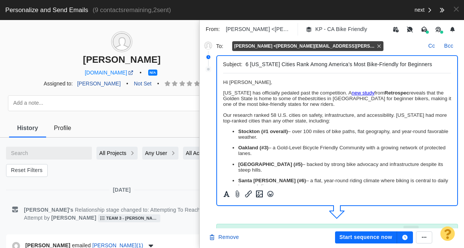
click at [271, 82] on p "﻿ Hi [PERSON_NAME]," at bounding box center [337, 82] width 228 height 6
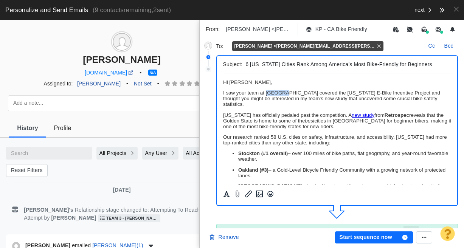
drag, startPoint x: 282, startPoint y: 93, endPoint x: 266, endPoint y: 92, distance: 16.3
click at [266, 92] on span "I saw your team at [GEOGRAPHIC_DATA] covered the [US_STATE] E-Bike Incentive Pr…" at bounding box center [331, 98] width 217 height 17
click at [259, 96] on span "I saw your team at The Press Democrat covered the [US_STATE] E-Bike Incentive P…" at bounding box center [330, 98] width 214 height 17
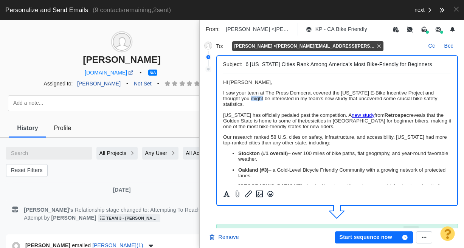
copy span "I saw your team at The Press Democrat covered the [US_STATE] E-Bike Incentive P…"
click at [351, 239] on button "Start sequence now" at bounding box center [366, 237] width 62 height 12
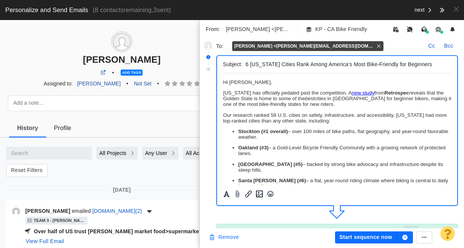
click at [231, 238] on button "Remove" at bounding box center [223, 237] width 39 height 12
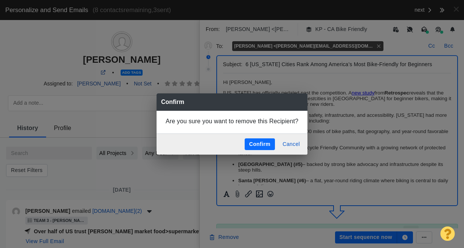
click at [264, 143] on button "Confirm" at bounding box center [260, 144] width 30 height 12
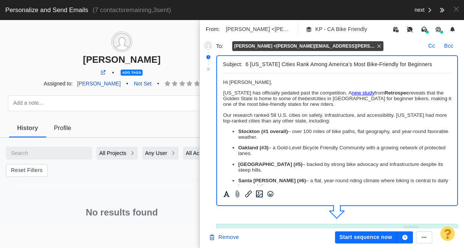
click at [265, 83] on p "﻿ Hi [PERSON_NAME]," at bounding box center [337, 82] width 228 height 6
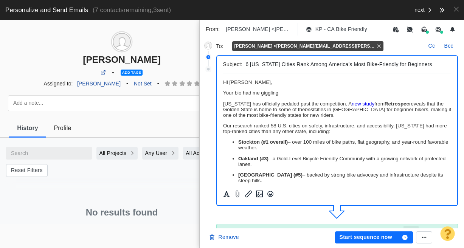
drag, startPoint x: 287, startPoint y: 96, endPoint x: 219, endPoint y: 94, distance: 68.1
click at [223, 94] on html "Hi [PERSON_NAME], Your bio had me giggling [US_STATE] has officially pedaled pa…" at bounding box center [337, 196] width 228 height 247
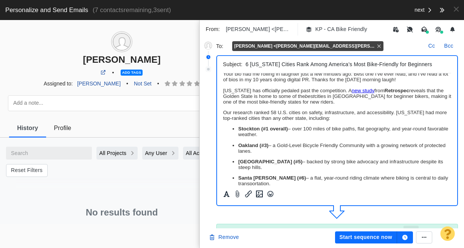
scroll to position [21, 0]
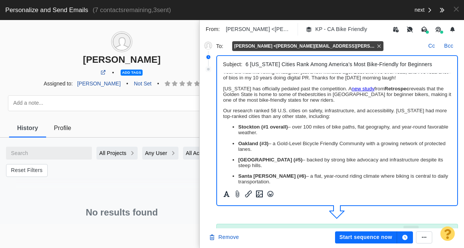
click at [223, 87] on p "[US_STATE] has officially pedaled past the competition. A new study from Retros…" at bounding box center [337, 94] width 228 height 17
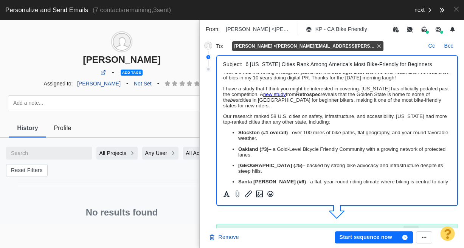
click at [223, 88] on p "I have a study that I think you might be interested in covering. [US_STATE] has…" at bounding box center [337, 97] width 228 height 23
click at [367, 238] on button "Start sequence now" at bounding box center [366, 237] width 62 height 12
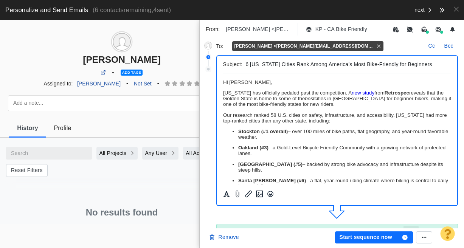
scroll to position [0, 0]
click at [264, 82] on p "﻿ Hi [PERSON_NAME]," at bounding box center [337, 82] width 228 height 6
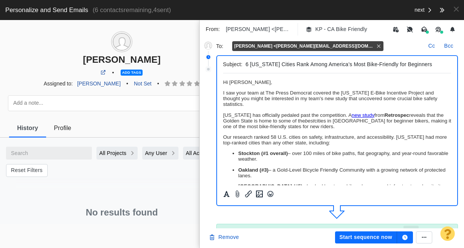
click at [252, 84] on p "Hi [PERSON_NAME]," at bounding box center [337, 82] width 228 height 6
drag, startPoint x: 265, startPoint y: 93, endPoint x: 313, endPoint y: 93, distance: 47.6
click at [313, 93] on span "I saw your team at The Press Democrat covered the [US_STATE] E-Bike Incentive P…" at bounding box center [330, 98] width 214 height 17
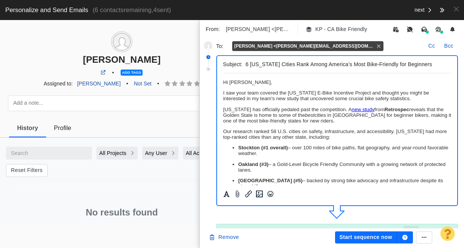
click at [288, 96] on span "I saw your team covered the [US_STATE] E-Bike Incentive Project and thought you…" at bounding box center [326, 95] width 206 height 11
click at [287, 96] on span "I saw your team covered the [US_STATE] E-Bike Incentive Project and thought you…" at bounding box center [326, 95] width 206 height 11
copy span "I saw your team covered the [US_STATE] E-Bike Incentive Project and thought you…"
click at [290, 124] on p "[US_STATE] has officially pedaled past the competition. A new study from Retros…" at bounding box center [337, 115] width 228 height 17
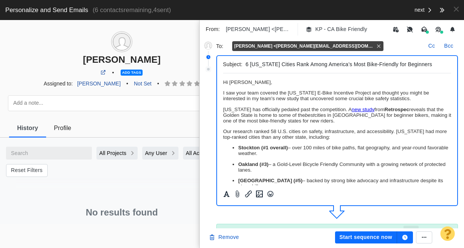
click at [351, 242] on button "Start sequence now" at bounding box center [366, 237] width 62 height 12
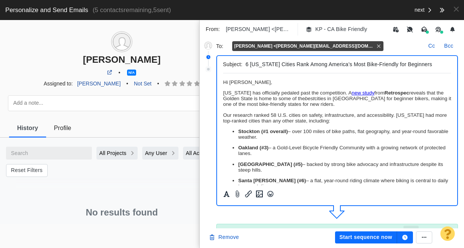
click at [272, 81] on p "﻿ Hi [PERSON_NAME]," at bounding box center [337, 82] width 228 height 6
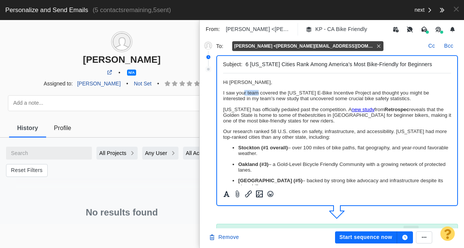
drag, startPoint x: 244, startPoint y: 93, endPoint x: 258, endPoint y: 95, distance: 14.0
click at [258, 95] on span "I saw your team covered the [US_STATE] E-Bike Incentive Project and thought you…" at bounding box center [326, 95] width 206 height 11
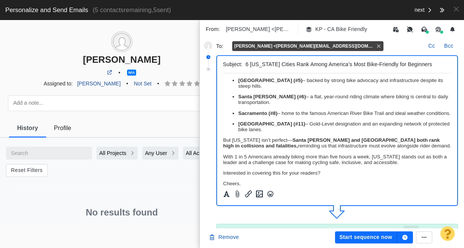
scroll to position [100, 0]
click at [372, 237] on button "Start sequence now" at bounding box center [366, 237] width 62 height 12
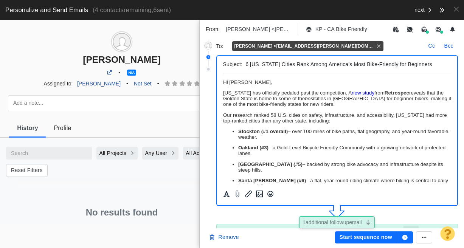
scroll to position [0, 0]
click at [267, 84] on p "﻿ Hi [PERSON_NAME]," at bounding box center [337, 82] width 228 height 6
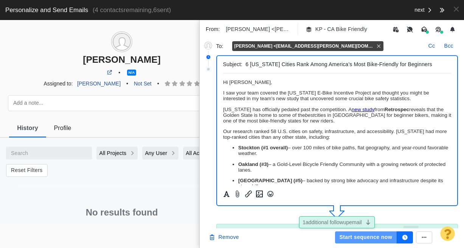
click at [352, 236] on button "Start sequence now" at bounding box center [366, 237] width 62 height 12
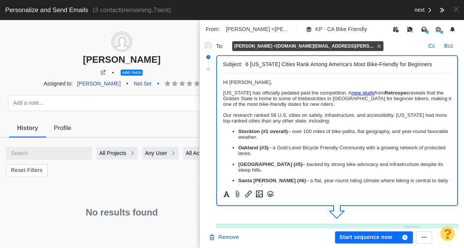
click at [269, 83] on p "﻿ Hi [PERSON_NAME]," at bounding box center [337, 82] width 228 height 6
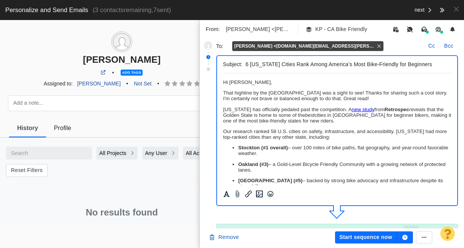
click at [224, 110] on p "[US_STATE] has officially pedaled past the competition. A new study from Retros…" at bounding box center [337, 115] width 228 height 17
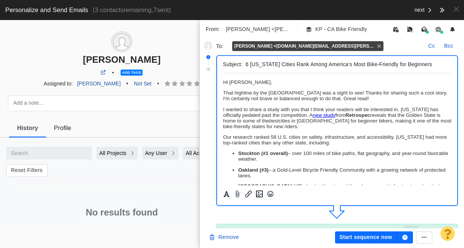
click at [367, 235] on button "Start sequence now" at bounding box center [366, 237] width 62 height 12
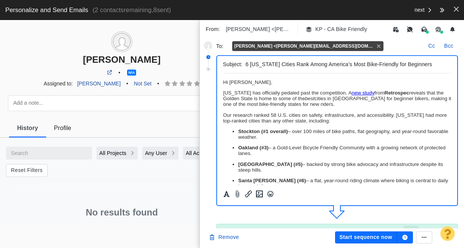
click at [454, 8] on span at bounding box center [456, 9] width 5 height 8
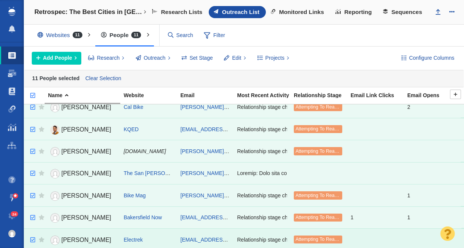
scroll to position [105, 0]
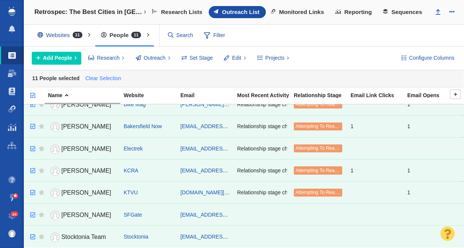
click at [107, 79] on link "Clear Selection" at bounding box center [103, 78] width 39 height 11
checkbox input "false"
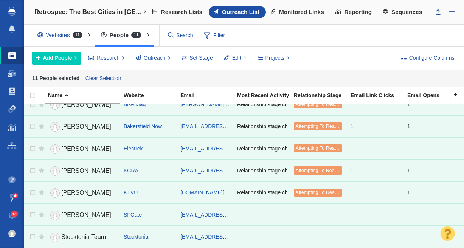
checkbox input "false"
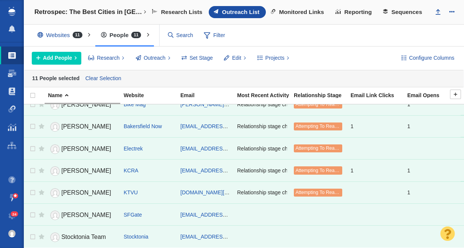
checkbox input "false"
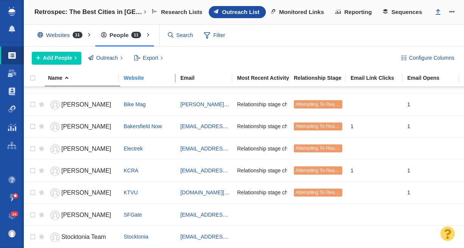
scroll to position [87, 0]
